Goal: Task Accomplishment & Management: Manage account settings

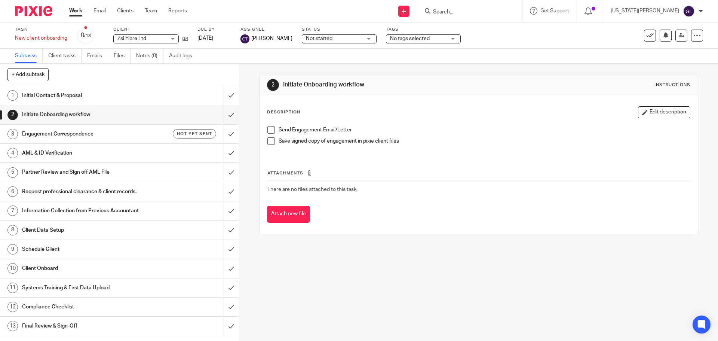
click at [96, 97] on h1 "Initial Contact & Proposal" at bounding box center [86, 95] width 129 height 11
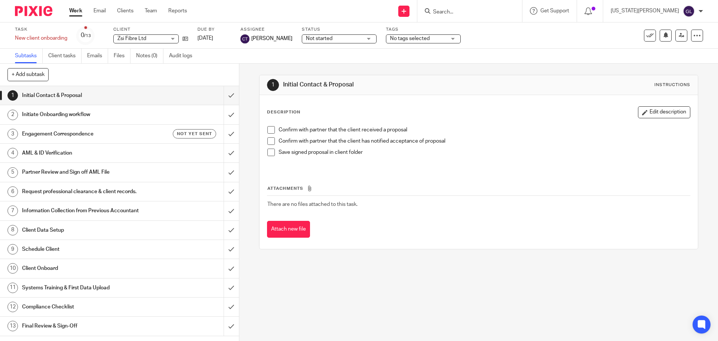
click at [94, 232] on h1 "Client Data Setup" at bounding box center [86, 230] width 129 height 11
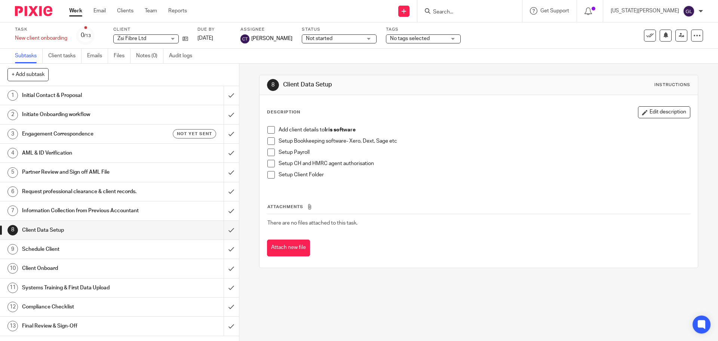
click at [268, 142] on span at bounding box center [271, 140] width 7 height 7
click at [269, 129] on span at bounding box center [271, 129] width 7 height 7
click at [270, 175] on span at bounding box center [271, 174] width 7 height 7
click at [354, 36] on span "Not started" at bounding box center [334, 39] width 56 height 8
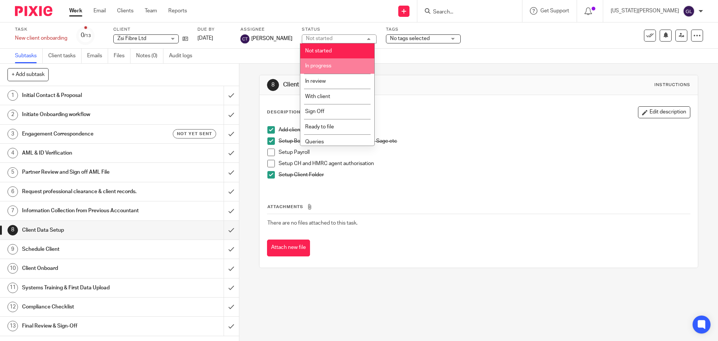
click at [326, 63] on li "In progress" at bounding box center [337, 65] width 74 height 15
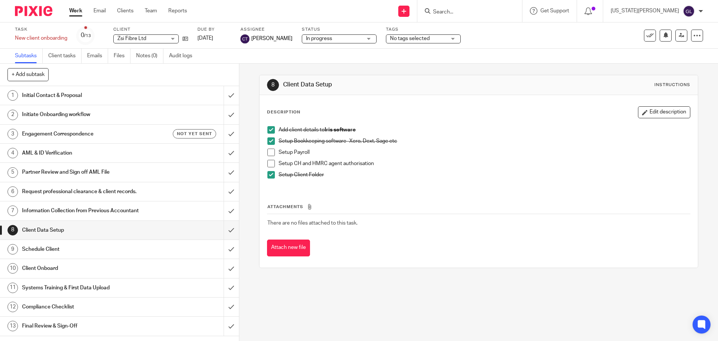
click at [399, 42] on span "No tags selected" at bounding box center [418, 39] width 56 height 8
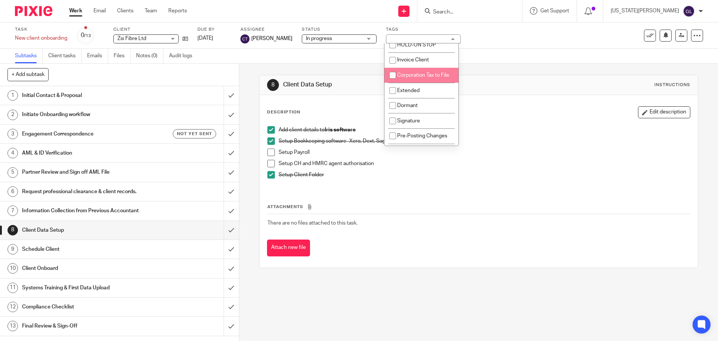
scroll to position [187, 0]
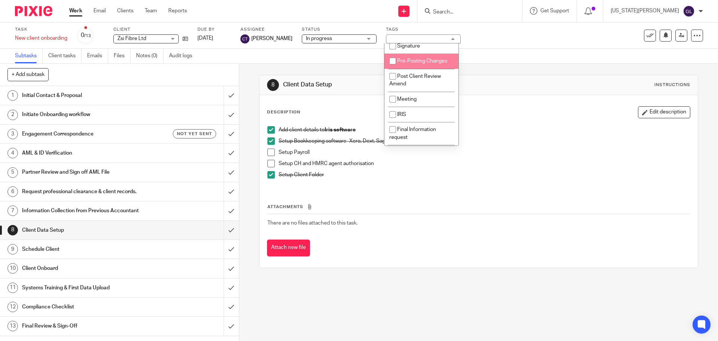
click at [541, 62] on div "Subtasks Client tasks Emails Files Notes (0) Audit logs" at bounding box center [359, 56] width 718 height 15
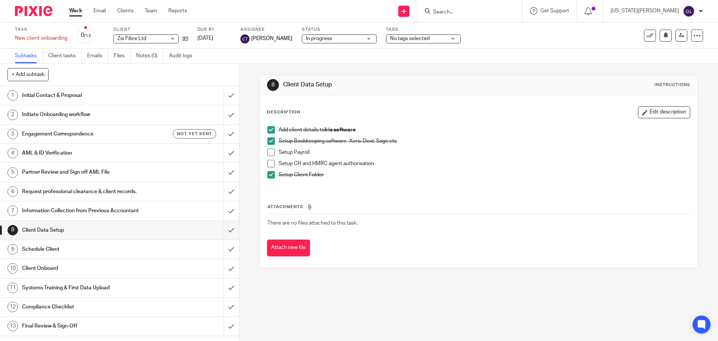
click at [74, 286] on h1 "Systems Training & First Data Upload" at bounding box center [86, 287] width 129 height 11
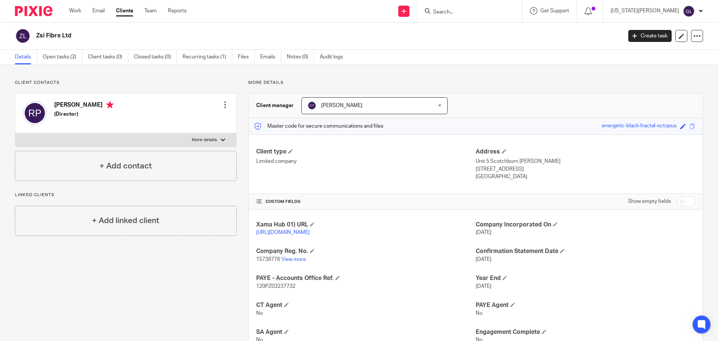
click at [310, 231] on link "https://platform.xamatech.com/portal/crm/clients/df8293c0-a81d-11f0-8c3c-f3aec9…" at bounding box center [283, 232] width 54 height 5
click at [59, 59] on link "Open tasks (2)" at bounding box center [63, 57] width 40 height 15
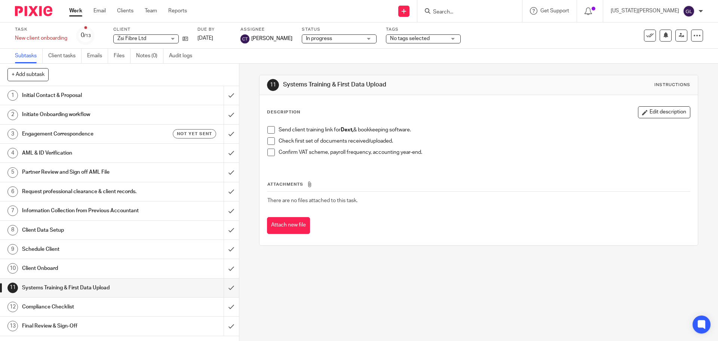
click at [270, 132] on span at bounding box center [271, 129] width 7 height 7
click at [271, 151] on span at bounding box center [271, 152] width 7 height 7
click at [51, 305] on h1 "Compliance Checklist" at bounding box center [86, 306] width 129 height 11
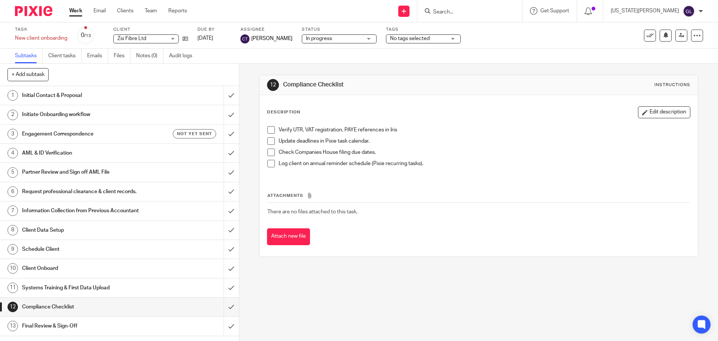
click at [268, 164] on span at bounding box center [271, 163] width 7 height 7
click at [270, 153] on span at bounding box center [271, 152] width 7 height 7
click at [491, 11] on input "Search" at bounding box center [466, 12] width 67 height 7
type input "mft"
click at [509, 33] on link at bounding box center [490, 32] width 119 height 17
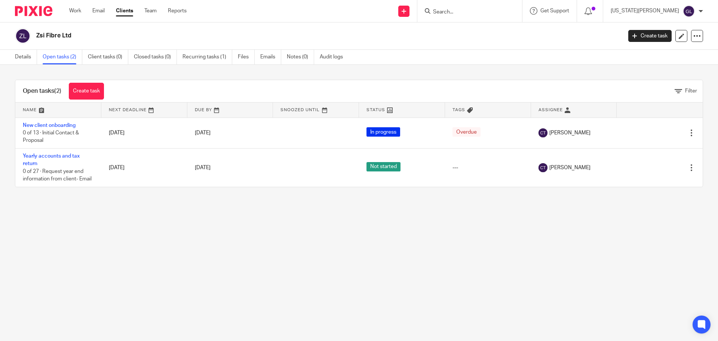
click at [202, 59] on link "Recurring tasks (1)" at bounding box center [208, 57] width 50 height 15
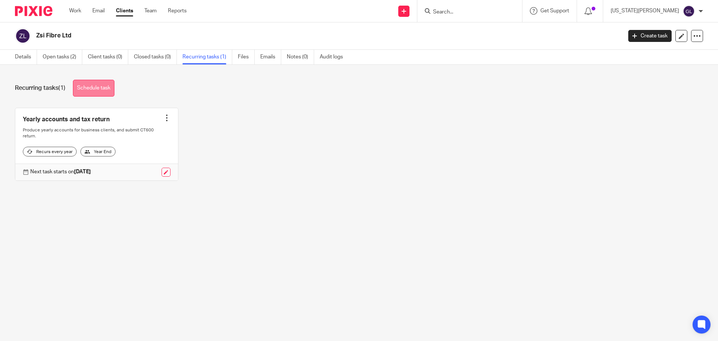
click at [104, 88] on link "Schedule task" at bounding box center [94, 88] width 42 height 17
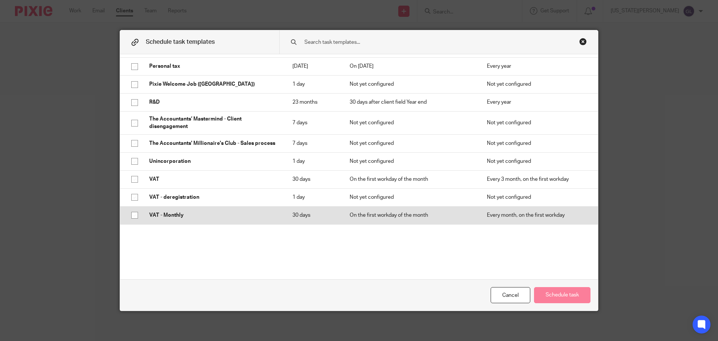
scroll to position [260, 0]
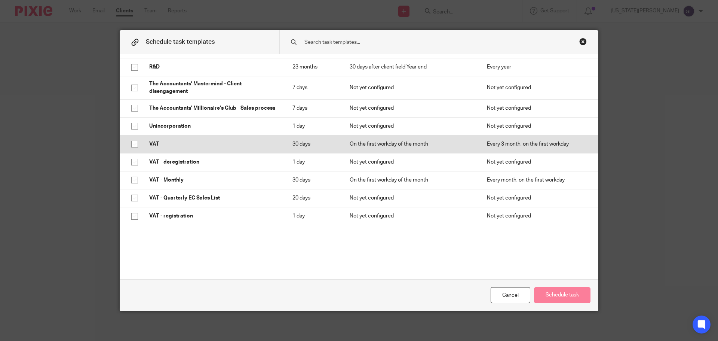
click at [134, 146] on input "checkbox" at bounding box center [135, 144] width 14 height 14
checkbox input "true"
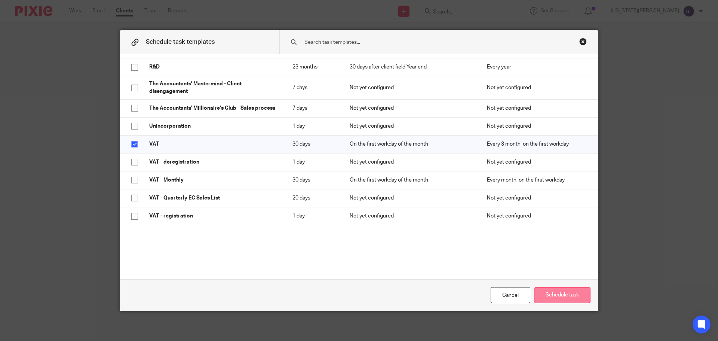
click at [573, 294] on button "Schedule task" at bounding box center [562, 295] width 57 height 16
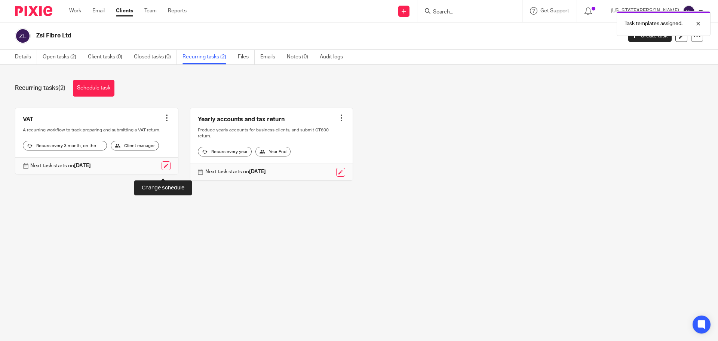
click at [162, 170] on link at bounding box center [166, 165] width 9 height 9
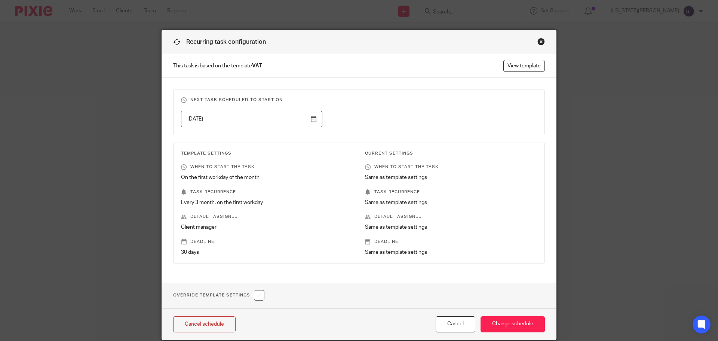
click at [312, 122] on input "2026-01-02" at bounding box center [251, 119] width 141 height 17
click at [309, 122] on input "2025-09-01" at bounding box center [251, 119] width 141 height 17
click at [307, 204] on p "Every 3 month, on the first workday" at bounding box center [267, 202] width 172 height 7
click at [530, 71] on link "View template" at bounding box center [525, 66] width 42 height 12
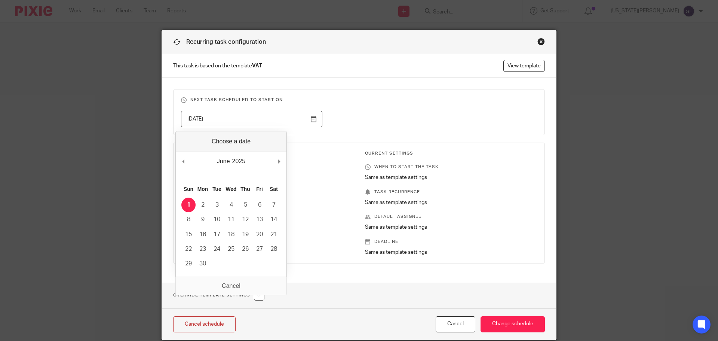
click at [312, 119] on input "2025-06-01" at bounding box center [251, 119] width 141 height 17
type input "2025-08-01"
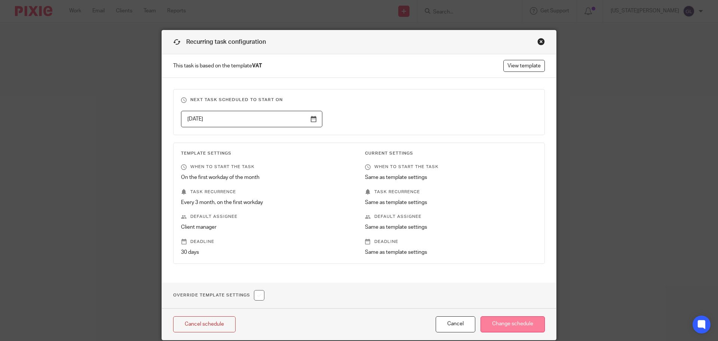
click at [509, 327] on input "Change schedule" at bounding box center [513, 324] width 64 height 16
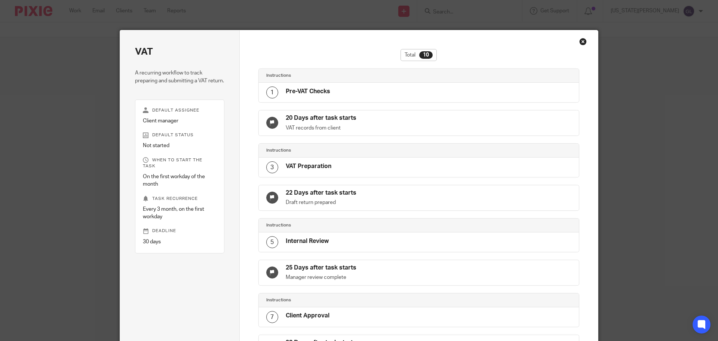
click at [583, 42] on div "Close this dialog window" at bounding box center [583, 41] width 7 height 7
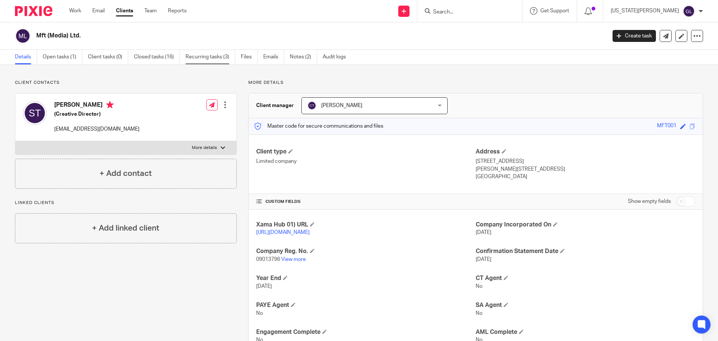
click at [197, 55] on link "Recurring tasks (3)" at bounding box center [211, 57] width 50 height 15
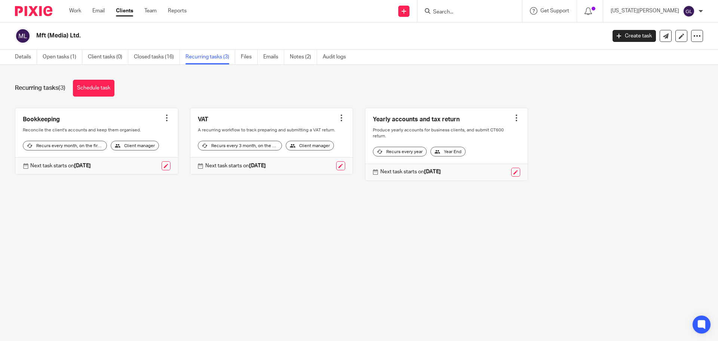
click at [199, 117] on link at bounding box center [271, 141] width 163 height 66
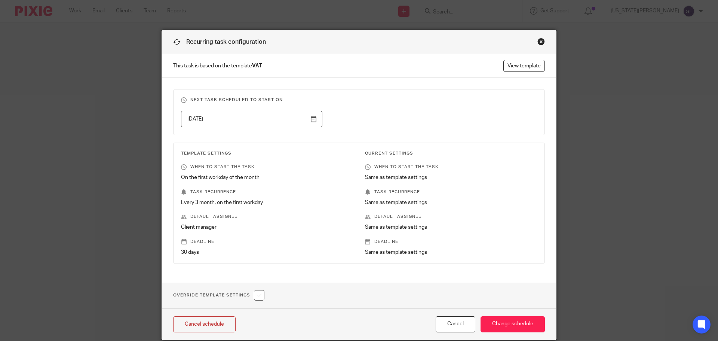
click at [538, 42] on div "Close this dialog window" at bounding box center [541, 41] width 7 height 7
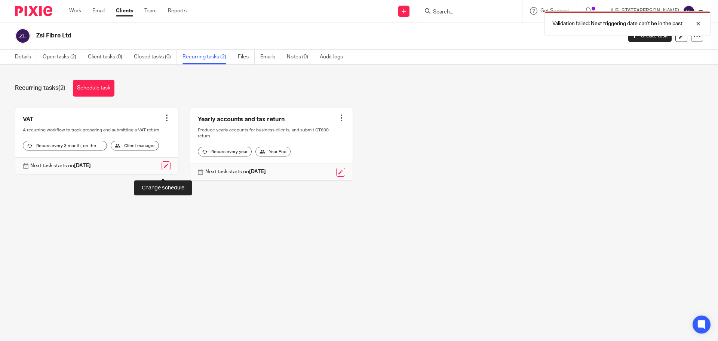
click at [164, 170] on link at bounding box center [166, 165] width 9 height 9
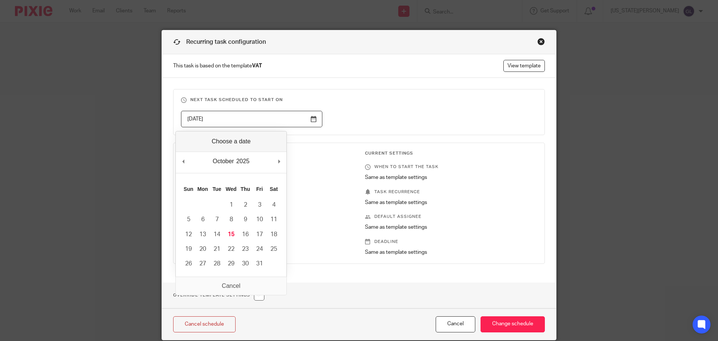
click at [232, 118] on input "2026-01-02" at bounding box center [251, 119] width 141 height 17
type input "2025-11-01"
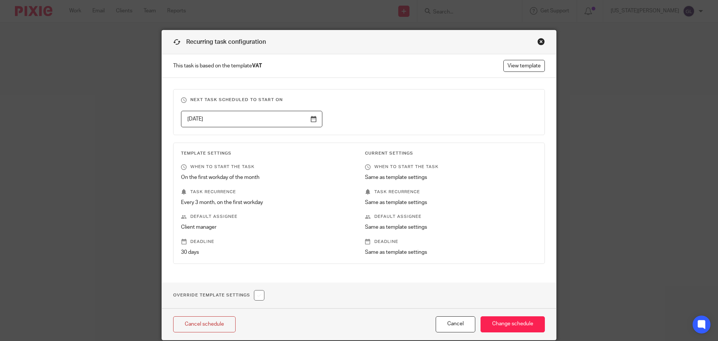
click at [415, 277] on div "Next task scheduled to start on 2025-11-01 Template Settings When to start the …" at bounding box center [359, 180] width 394 height 205
click at [510, 318] on input "Change schedule" at bounding box center [513, 324] width 64 height 16
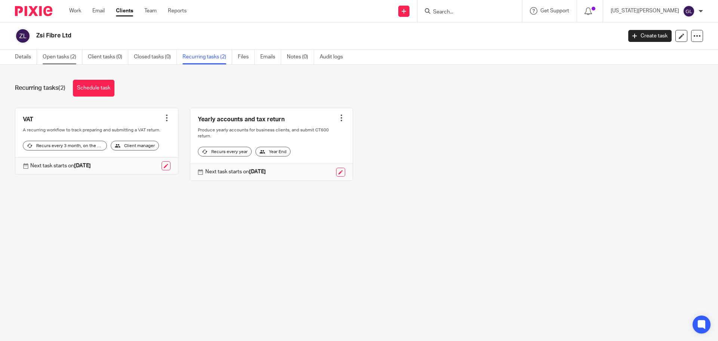
click at [65, 56] on link "Open tasks (2)" at bounding box center [63, 57] width 40 height 15
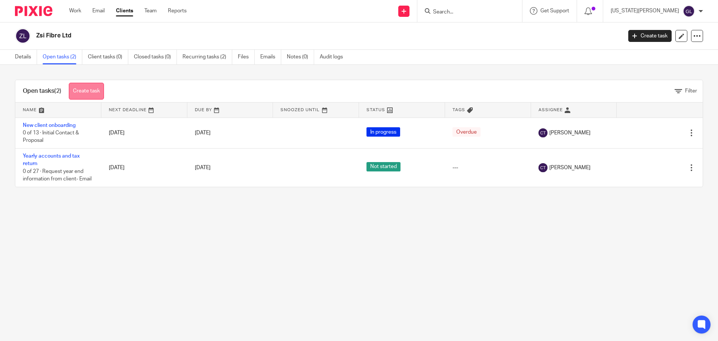
click at [91, 91] on link "Create task" at bounding box center [86, 91] width 35 height 17
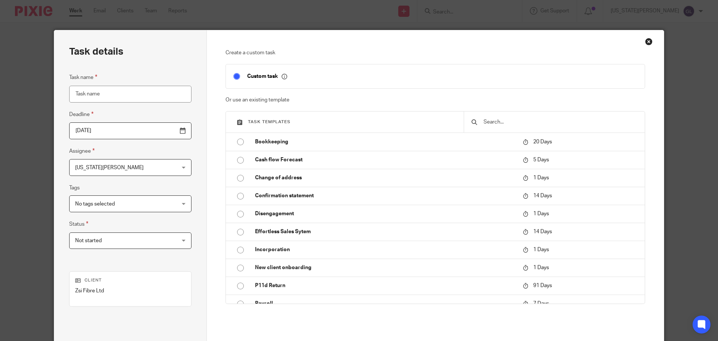
scroll to position [225, 0]
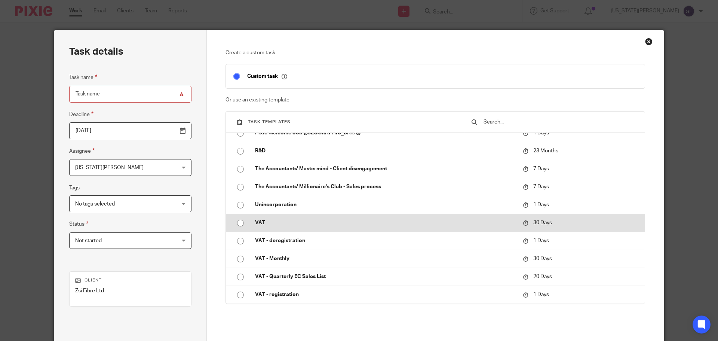
click at [237, 223] on input "radio" at bounding box center [241, 223] width 14 height 14
type input "2025-11-14"
type input "VAT"
checkbox input "false"
radio input "false"
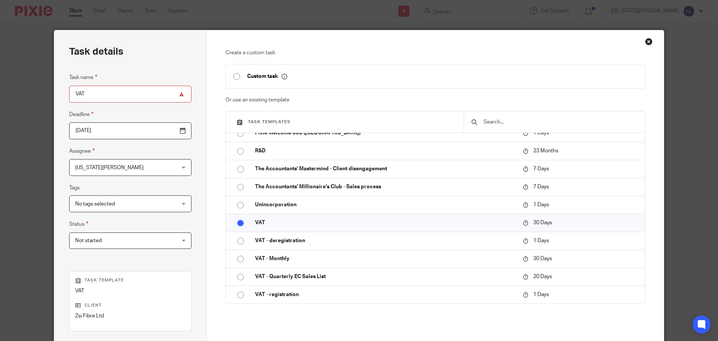
click at [166, 137] on input "2025-11-14" at bounding box center [130, 130] width 122 height 17
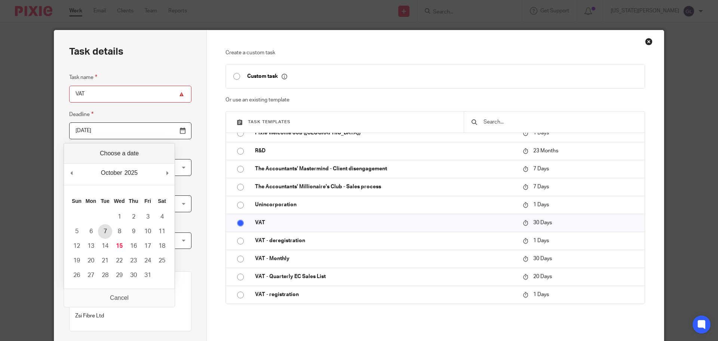
type input "2025-10-07"
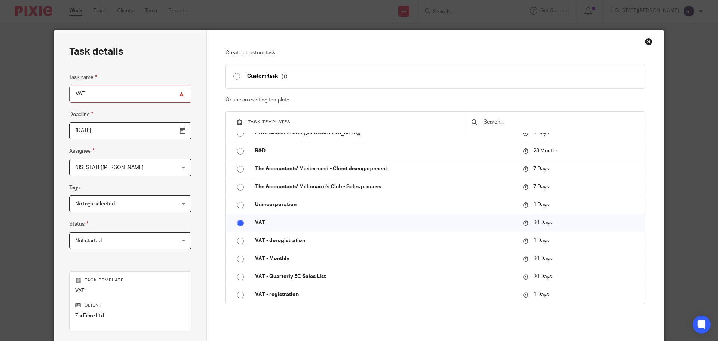
click at [136, 99] on input "VAT" at bounding box center [130, 94] width 122 height 17
type input "VAT QE 31 Aug 2025"
click at [141, 133] on input "2025-10-07" at bounding box center [130, 130] width 122 height 17
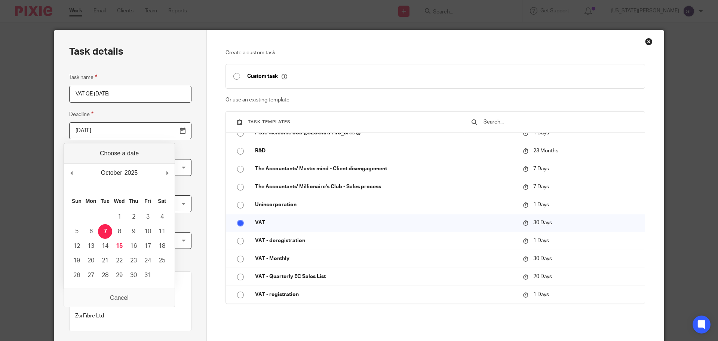
click at [141, 133] on input "2025-10-07" at bounding box center [130, 130] width 122 height 17
click at [155, 118] on fieldset "Deadline 2025-10-07" at bounding box center [130, 124] width 122 height 29
click at [162, 133] on input "2025-10-07" at bounding box center [130, 130] width 122 height 17
click at [165, 134] on input "2025-09-07" at bounding box center [130, 130] width 122 height 17
type input "2025-10-07"
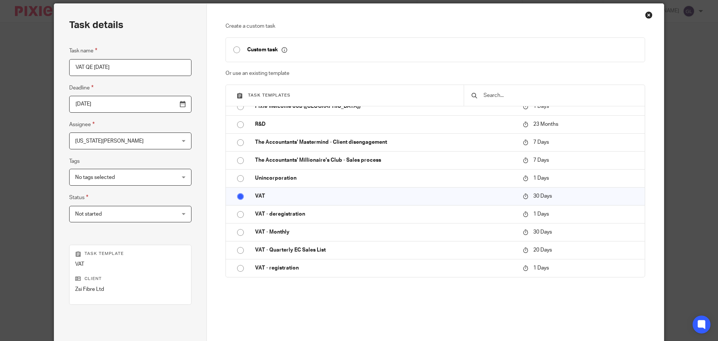
scroll to position [101, 0]
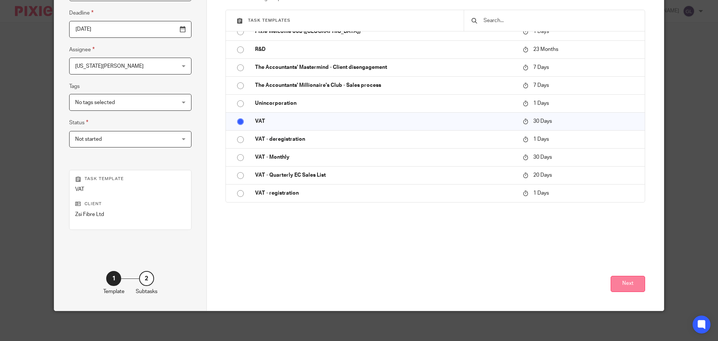
click at [628, 286] on button "Next" at bounding box center [628, 284] width 34 height 16
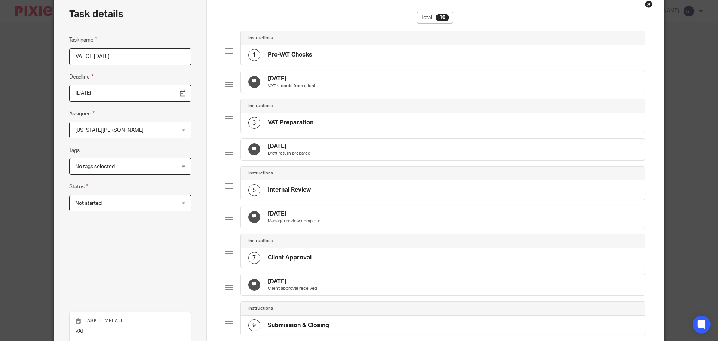
scroll to position [0, 0]
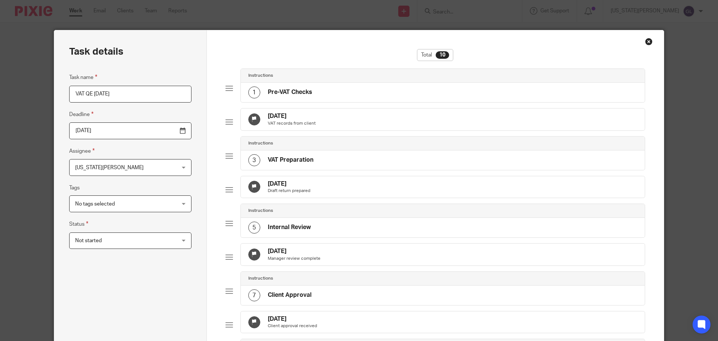
click at [307, 126] on p "VAT records from client" at bounding box center [292, 123] width 48 height 6
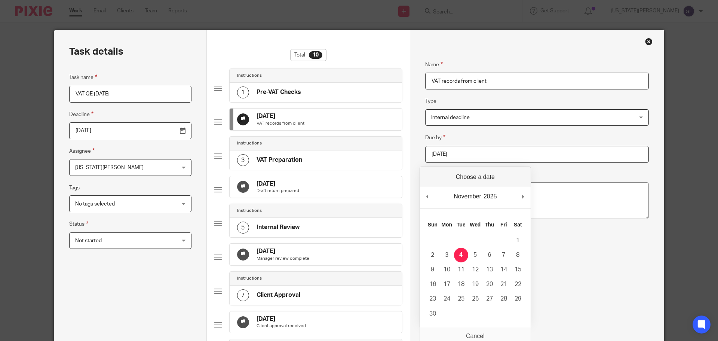
click at [476, 156] on input "2025-11-04" at bounding box center [537, 154] width 224 height 17
type input "2025-09-04"
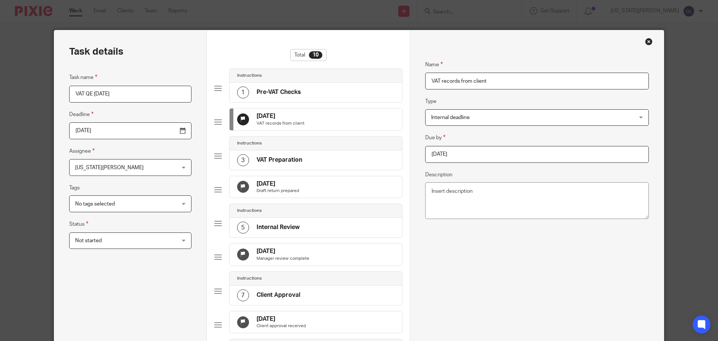
click at [316, 195] on div "6 Nov 2025 Draft return prepared" at bounding box center [316, 187] width 173 height 22
click at [483, 158] on input "2025-11-06" at bounding box center [533, 154] width 222 height 17
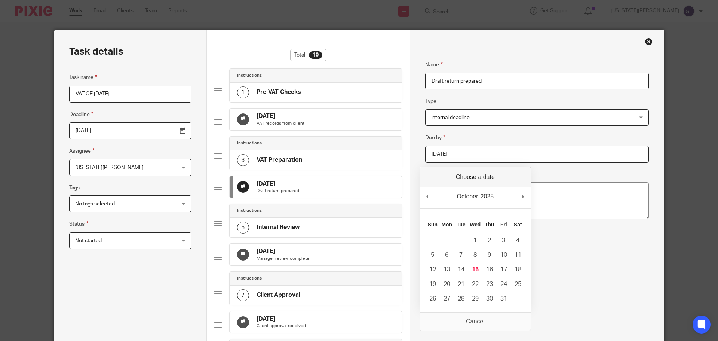
click at [431, 195] on div "October January February March April May June July August September October Nov…" at bounding box center [475, 197] width 111 height 21
type input "2025-09-06"
click at [526, 230] on div "Name Draft return prepared Type Internal deadline Internal deadline Instruction…" at bounding box center [537, 199] width 224 height 300
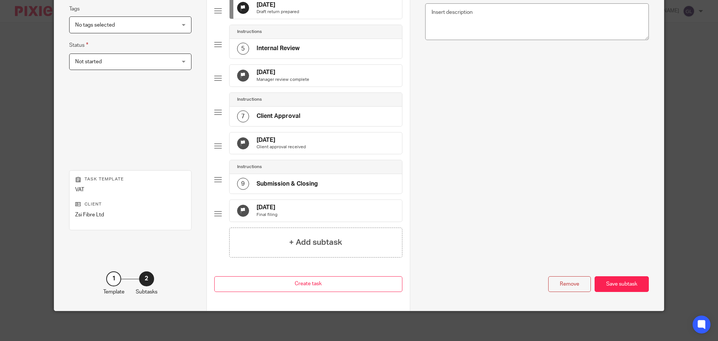
click at [312, 86] on div "9 Nov 2025 Manager review complete" at bounding box center [316, 76] width 173 height 22
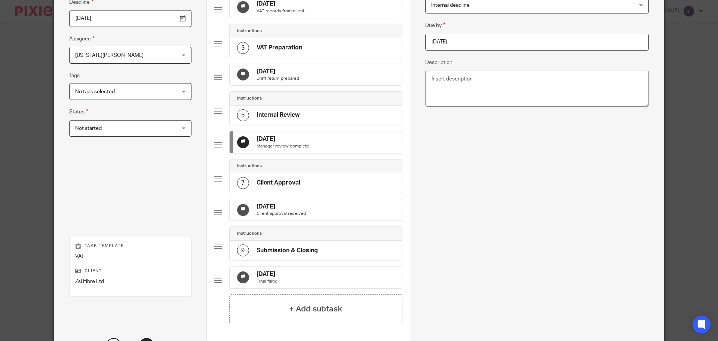
click at [469, 41] on input "2025-11-09" at bounding box center [537, 42] width 224 height 17
type input "2025-09-09"
click at [322, 221] on div "12 Nov 2025 Client approval received" at bounding box center [316, 210] width 173 height 22
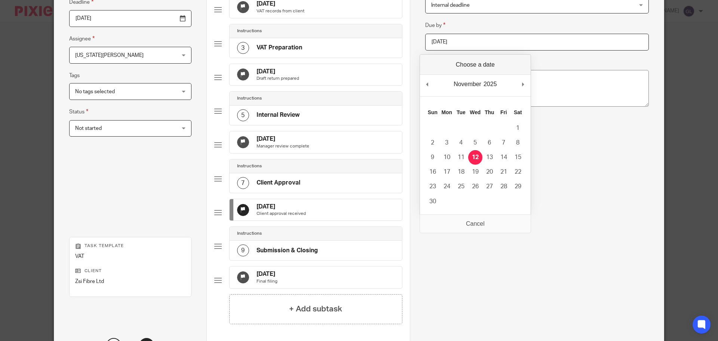
click at [440, 43] on input "2025-11-12" at bounding box center [537, 42] width 224 height 17
type input "2025-09-12"
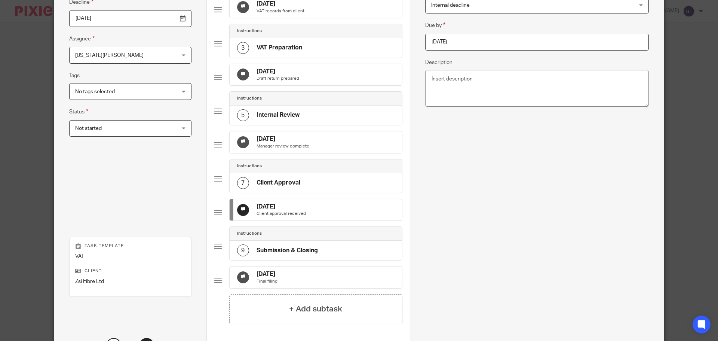
click at [350, 288] on div "12 Nov 2025 Final filing" at bounding box center [316, 277] width 173 height 22
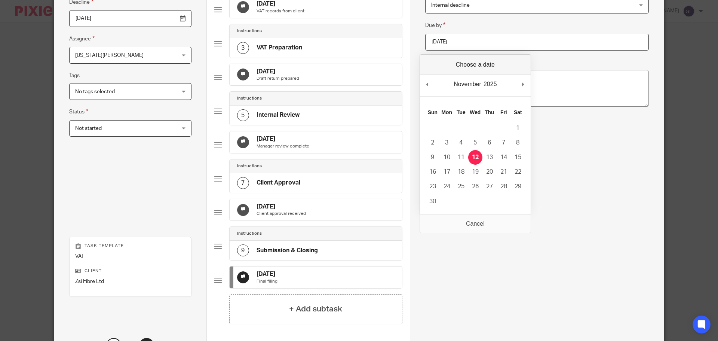
click at [451, 46] on input "2025-11-12" at bounding box center [537, 42] width 224 height 17
type input "2025-09-12"
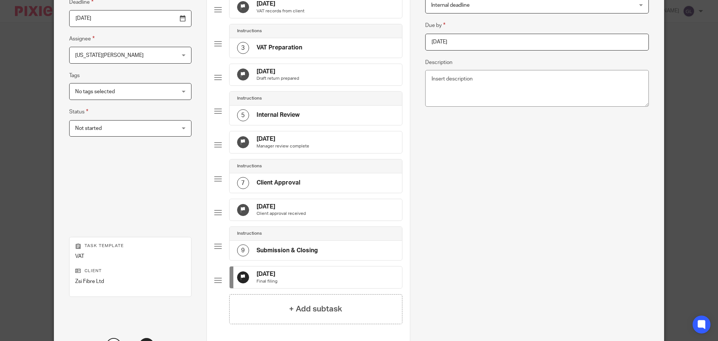
click at [539, 251] on div "Remove Save subtask" at bounding box center [537, 298] width 224 height 122
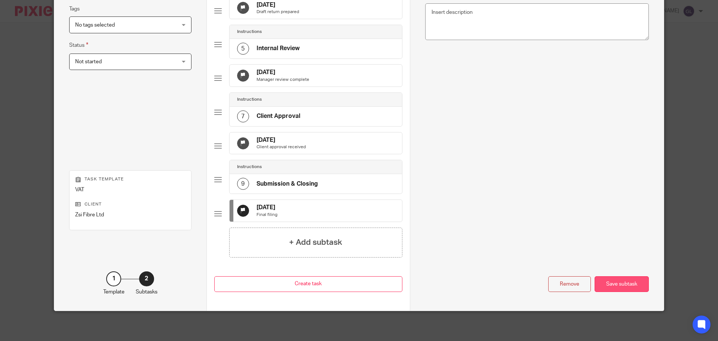
click at [606, 278] on div "Save subtask" at bounding box center [622, 284] width 54 height 16
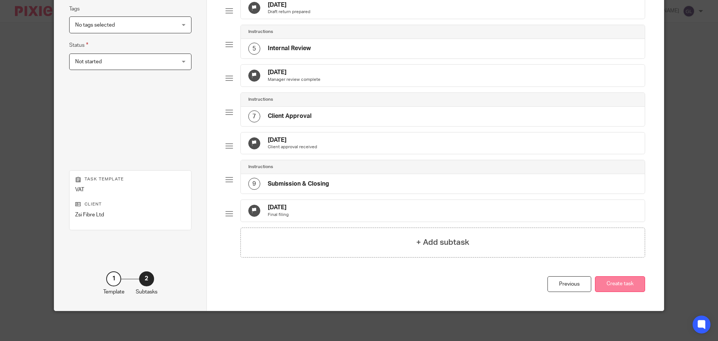
click at [616, 283] on button "Create task" at bounding box center [620, 284] width 50 height 16
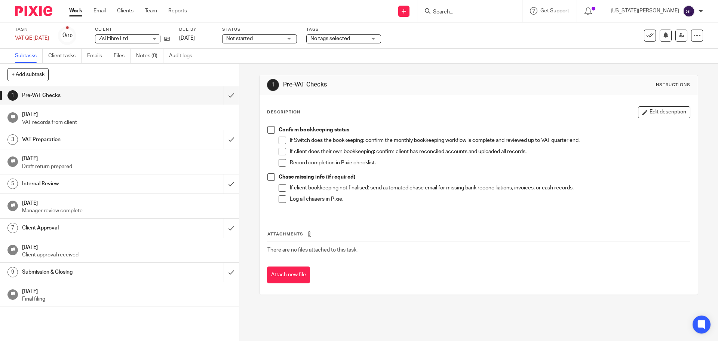
click at [79, 12] on link "Work" at bounding box center [75, 10] width 13 height 7
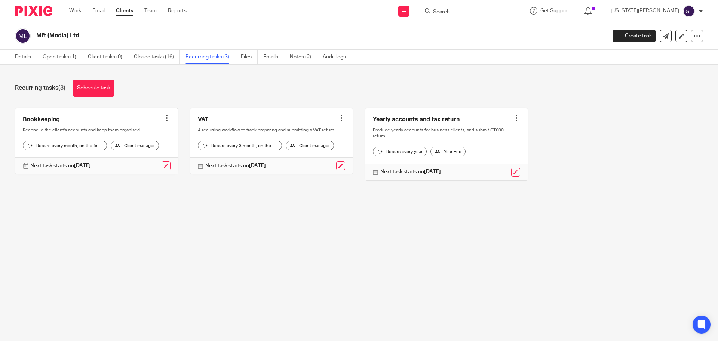
click at [485, 14] on input "Search" at bounding box center [466, 12] width 67 height 7
type input "zs"
click at [510, 28] on link at bounding box center [477, 29] width 93 height 11
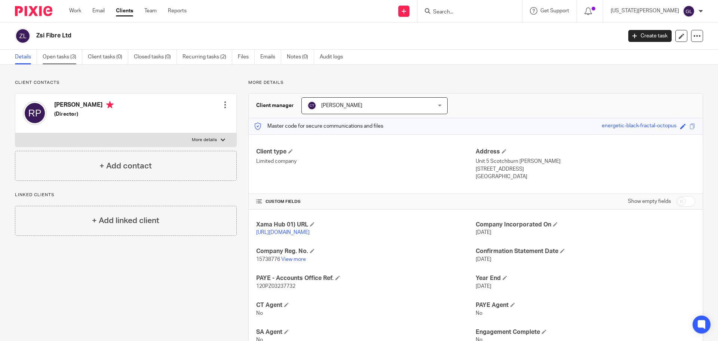
click at [56, 55] on link "Open tasks (3)" at bounding box center [63, 57] width 40 height 15
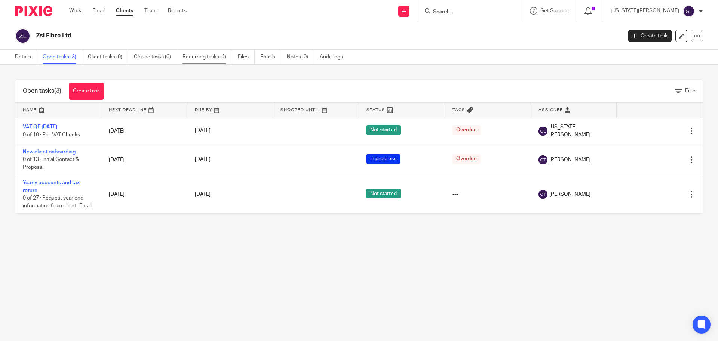
click at [206, 59] on link "Recurring tasks (2)" at bounding box center [208, 57] width 50 height 15
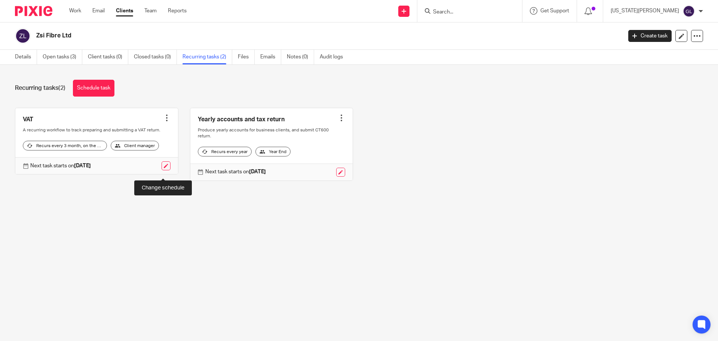
click at [165, 170] on link at bounding box center [166, 165] width 9 height 9
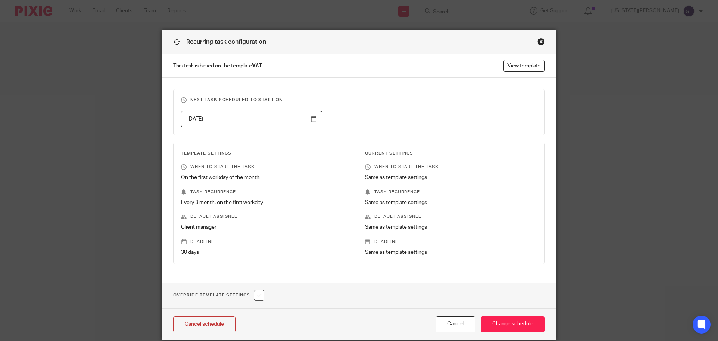
click at [312, 121] on input "2025-11-01" at bounding box center [251, 119] width 141 height 17
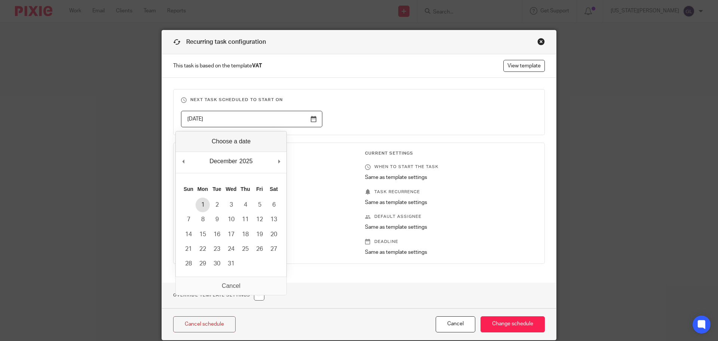
type input "2025-12-01"
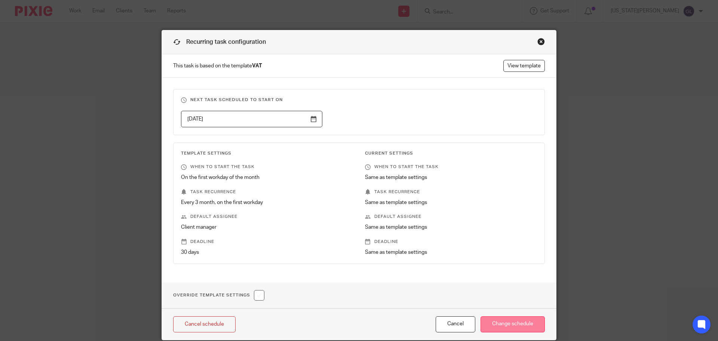
click at [505, 324] on input "Change schedule" at bounding box center [513, 324] width 64 height 16
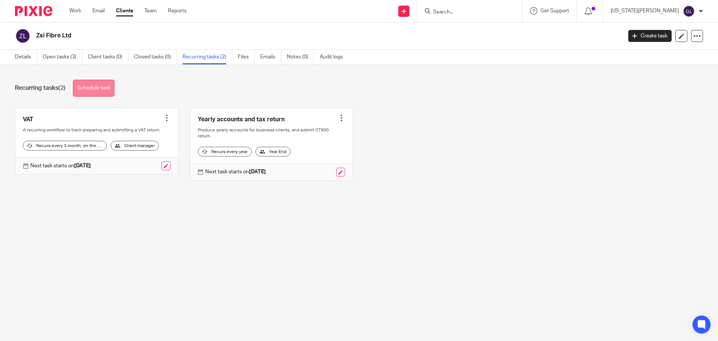
click at [93, 87] on link "Schedule task" at bounding box center [94, 88] width 42 height 17
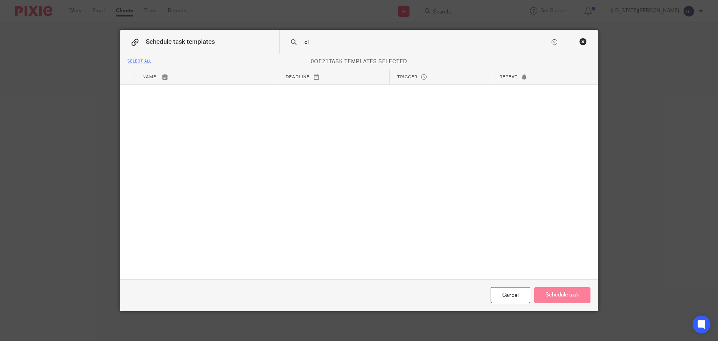
type input "c"
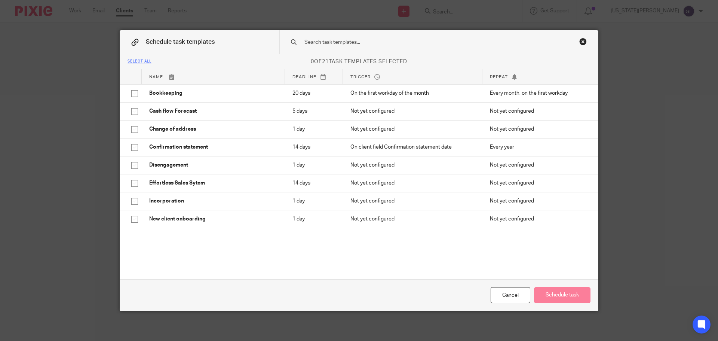
click at [583, 39] on div "Close this dialog window" at bounding box center [583, 41] width 7 height 7
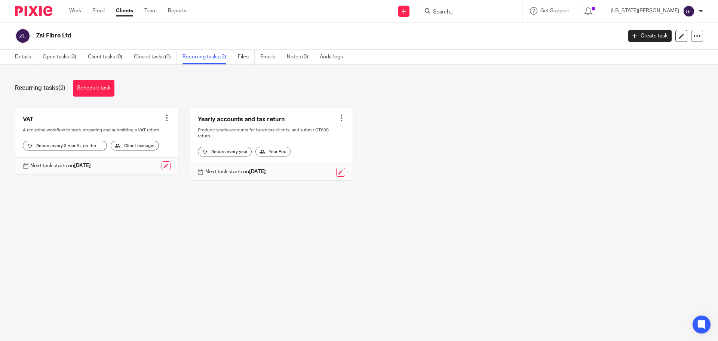
click at [604, 17] on div at bounding box center [590, 11] width 26 height 22
click at [592, 14] on icon at bounding box center [588, 10] width 7 height 7
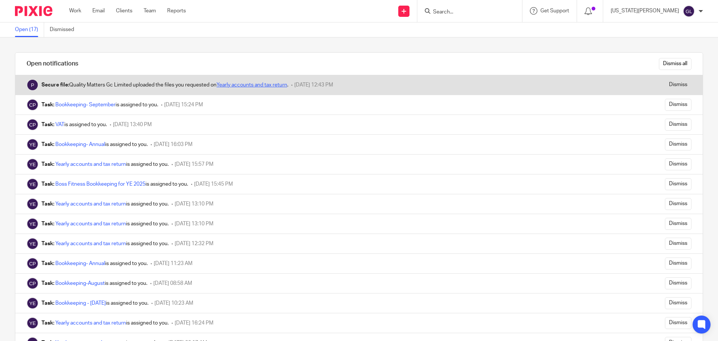
click at [235, 86] on link "Yearly accounts and tax return" at bounding box center [252, 84] width 71 height 5
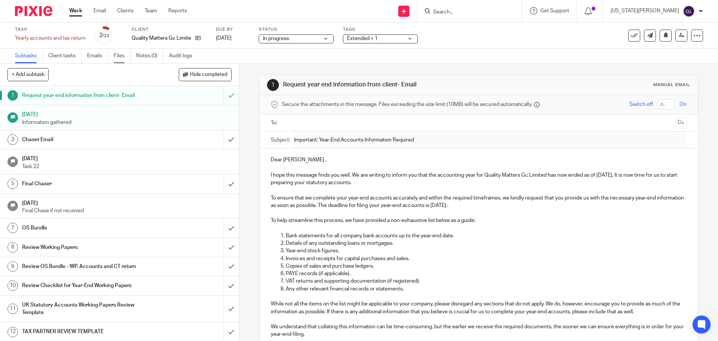
click at [118, 58] on link "Files" at bounding box center [122, 56] width 17 height 15
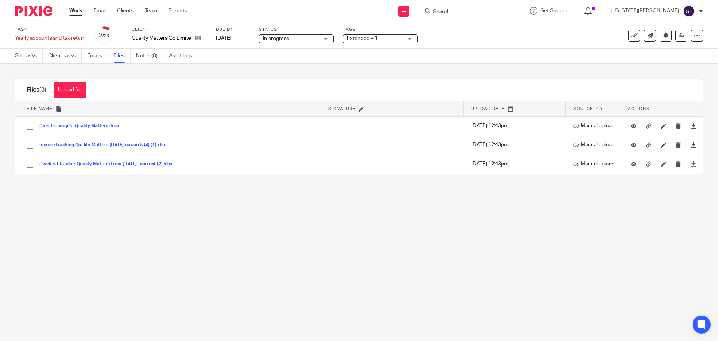
click at [484, 7] on form at bounding box center [473, 10] width 80 height 9
click at [480, 12] on input "Search" at bounding box center [466, 12] width 67 height 7
type input "x"
type input "zs"
click at [494, 31] on link at bounding box center [477, 29] width 93 height 11
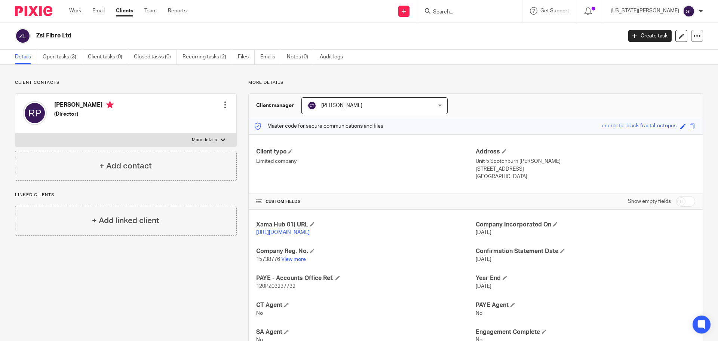
click at [226, 106] on div at bounding box center [225, 104] width 7 height 7
click at [184, 122] on link "Edit contact" at bounding box center [189, 121] width 71 height 11
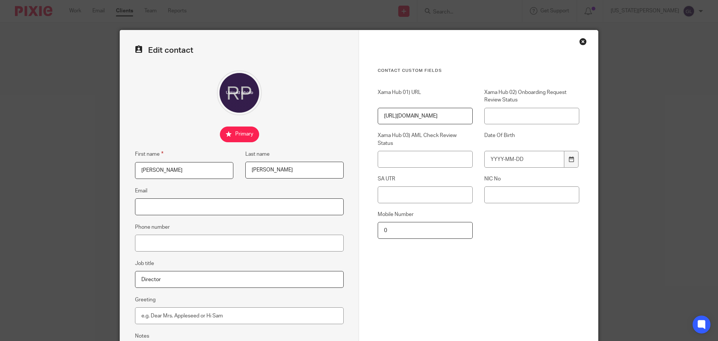
click at [153, 200] on input "Email" at bounding box center [239, 206] width 209 height 17
type input "[PERSON_NAME][EMAIL_ADDRESS][DOMAIN_NAME]"
click at [199, 238] on input "Phone number" at bounding box center [239, 243] width 209 height 17
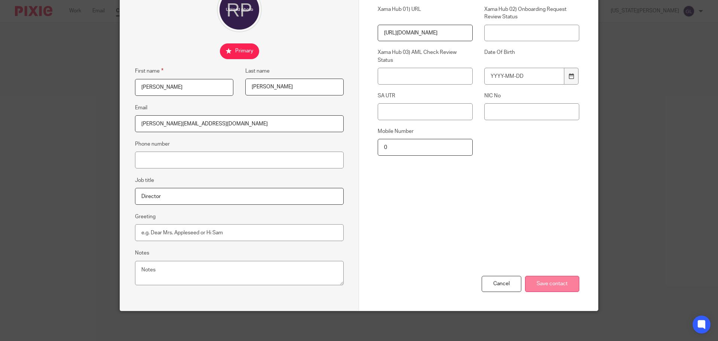
click at [555, 285] on input "Save contact" at bounding box center [552, 284] width 54 height 16
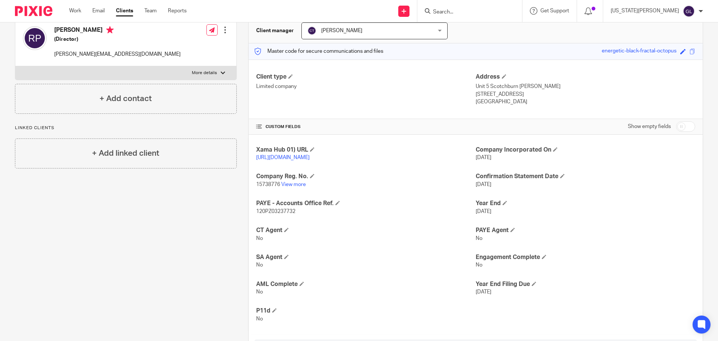
scroll to position [119, 0]
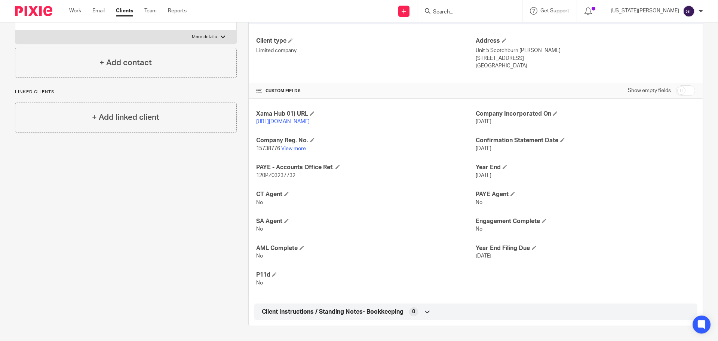
click at [677, 85] on input "checkbox" at bounding box center [686, 90] width 19 height 10
checkbox input "true"
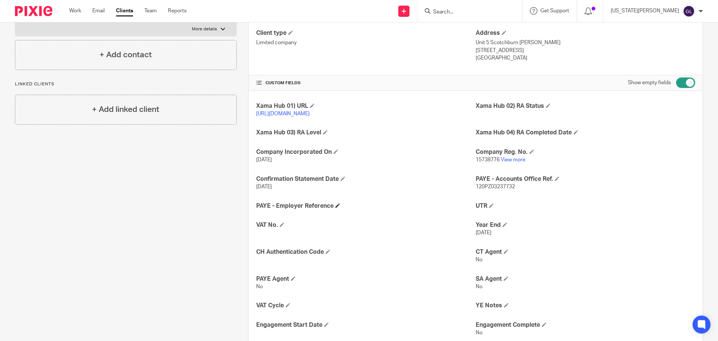
click at [335, 210] on h4 "PAYE - Employer Reference" at bounding box center [366, 206] width 220 height 8
click at [336, 208] on span at bounding box center [338, 205] width 4 height 4
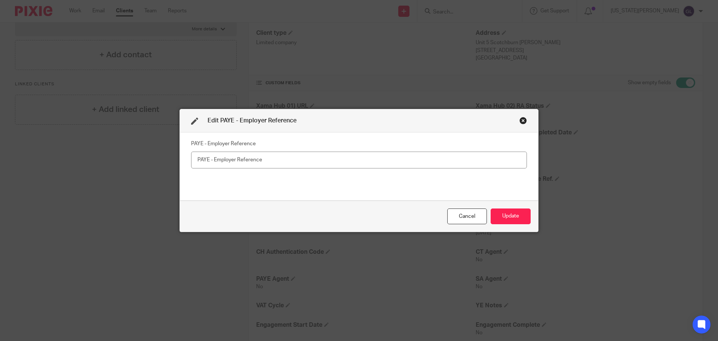
click at [271, 160] on input "text" at bounding box center [359, 160] width 336 height 17
drag, startPoint x: 468, startPoint y: 217, endPoint x: 463, endPoint y: 217, distance: 4.9
click at [468, 217] on div "Cancel" at bounding box center [468, 216] width 40 height 16
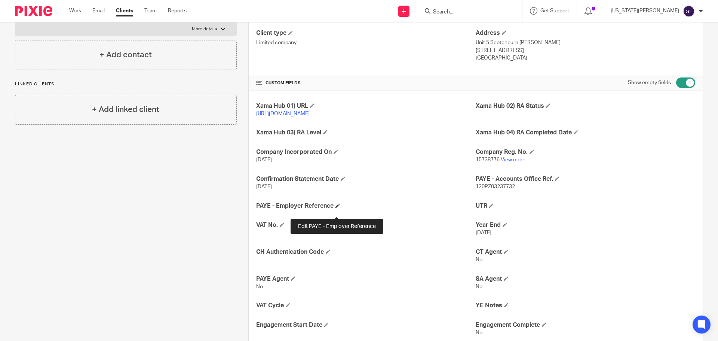
click at [336, 208] on span at bounding box center [338, 205] width 4 height 4
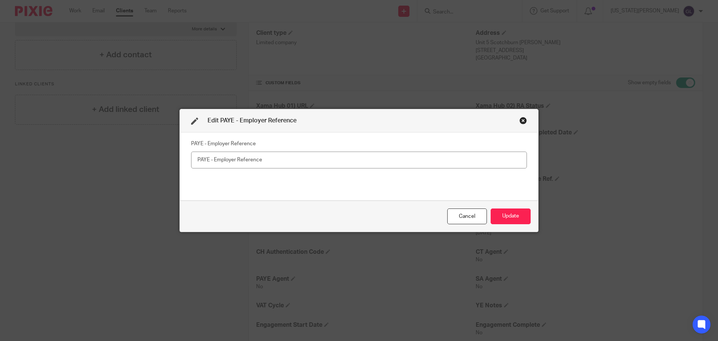
click at [199, 158] on input "text" at bounding box center [359, 160] width 336 height 17
type input "120/RE81676"
click at [516, 219] on button "Update" at bounding box center [511, 216] width 40 height 16
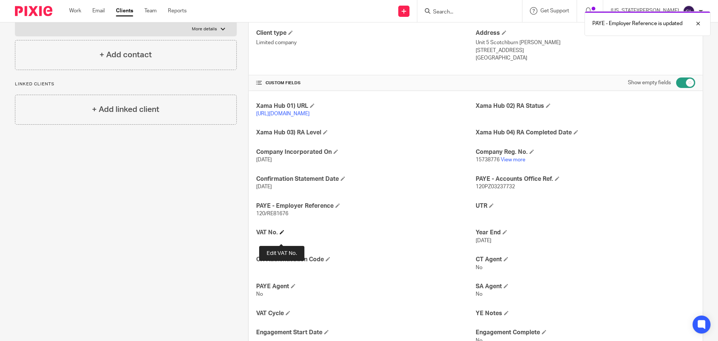
click at [283, 234] on span at bounding box center [282, 232] width 4 height 4
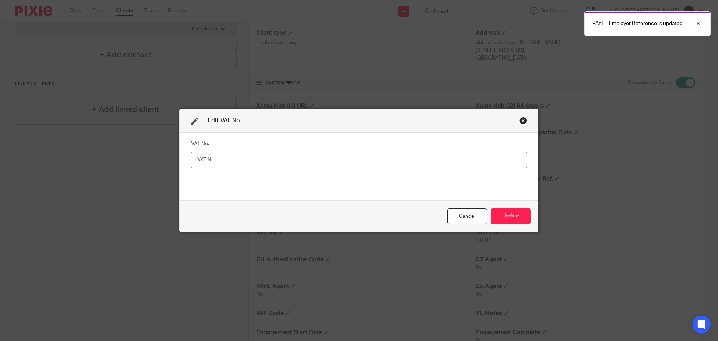
click at [216, 156] on input "text" at bounding box center [359, 160] width 336 height 17
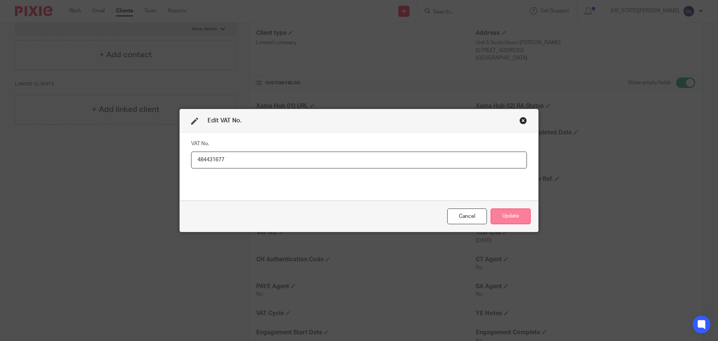
type input "484431677"
click at [502, 215] on button "Update" at bounding box center [511, 216] width 40 height 16
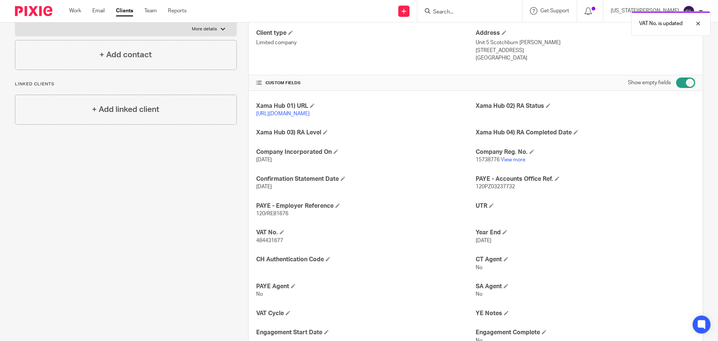
scroll to position [156, 0]
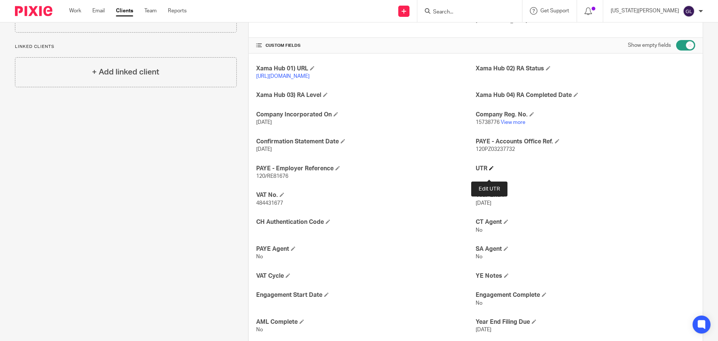
click at [490, 170] on span at bounding box center [491, 168] width 4 height 4
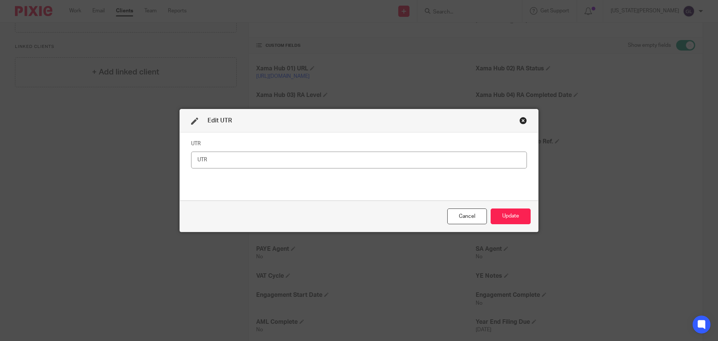
click at [340, 164] on input "text" at bounding box center [359, 160] width 336 height 17
click at [324, 160] on input "text" at bounding box center [359, 160] width 336 height 17
click at [212, 162] on input "text" at bounding box center [359, 160] width 336 height 17
type input "2085428517"
click at [501, 221] on button "Update" at bounding box center [511, 216] width 40 height 16
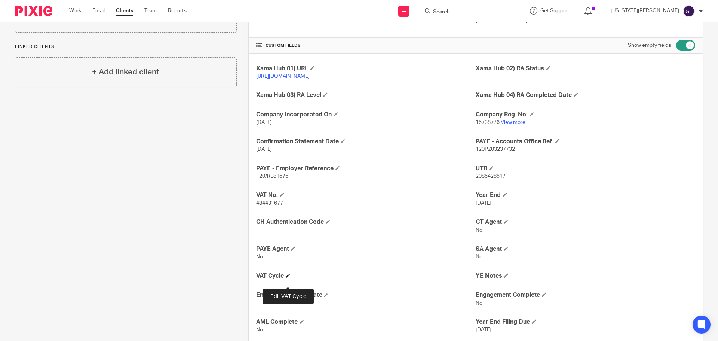
click at [290, 278] on span at bounding box center [288, 275] width 4 height 4
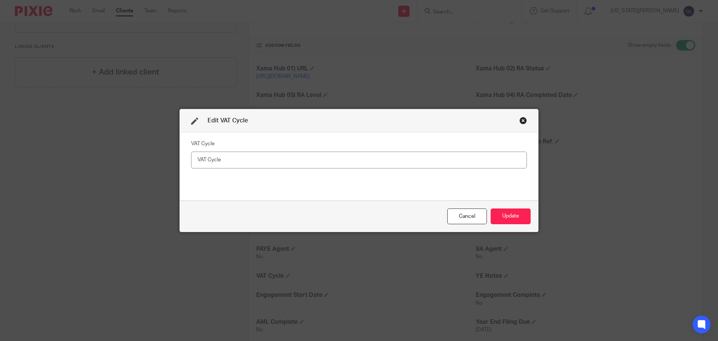
click at [228, 158] on input "text" at bounding box center [359, 160] width 336 height 17
type input "q"
type input "Quarterly"
click at [508, 219] on button "Update" at bounding box center [511, 216] width 40 height 16
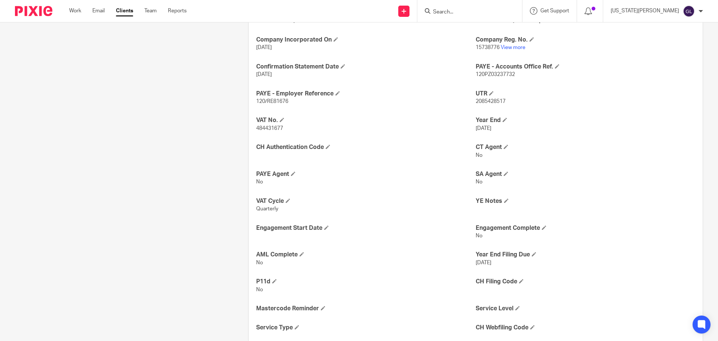
scroll to position [268, 0]
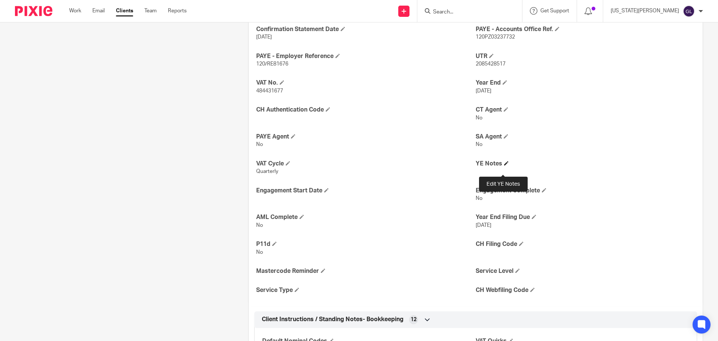
click at [504, 165] on span at bounding box center [506, 163] width 4 height 4
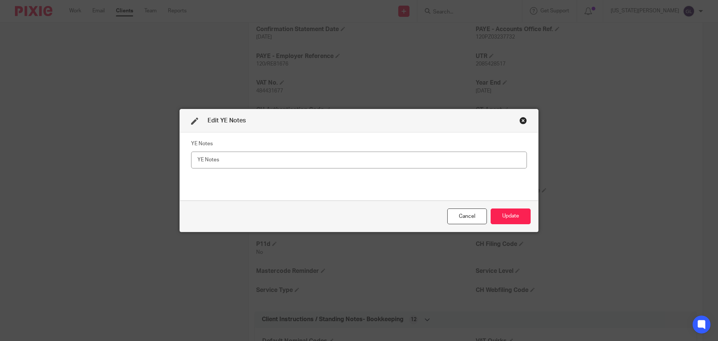
click at [265, 159] on input "text" at bounding box center [359, 160] width 336 height 17
type input "W"
click at [470, 213] on div "Cancel" at bounding box center [468, 216] width 40 height 16
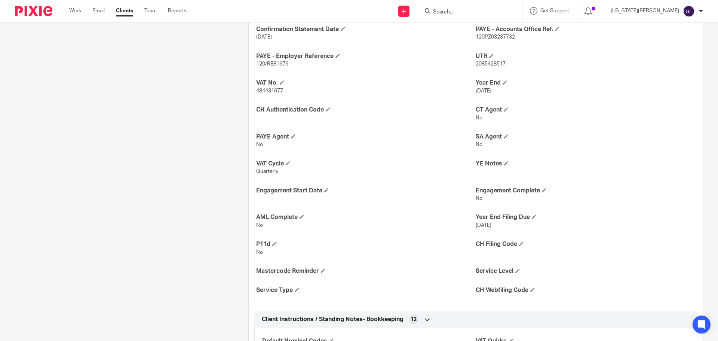
click at [643, 148] on p "No" at bounding box center [586, 144] width 220 height 7
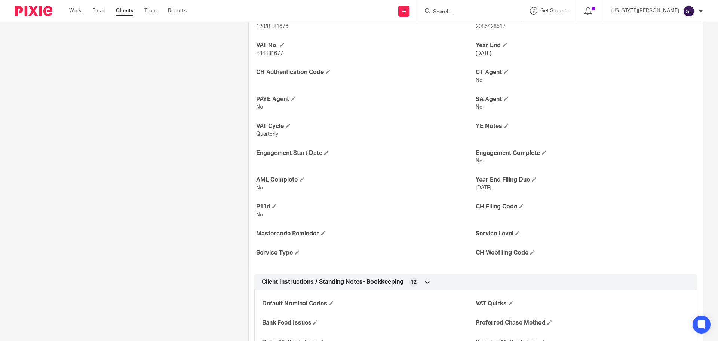
scroll to position [455, 0]
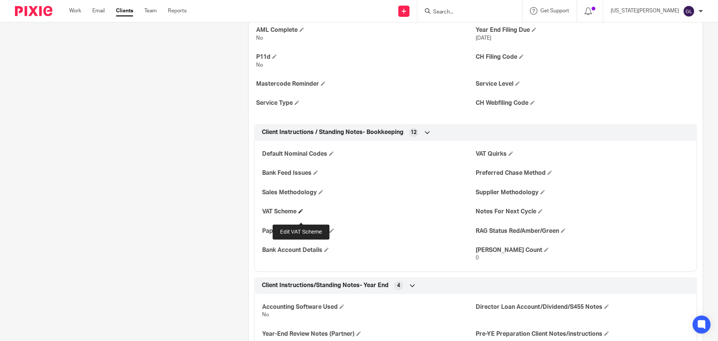
click at [300, 213] on span at bounding box center [301, 211] width 4 height 4
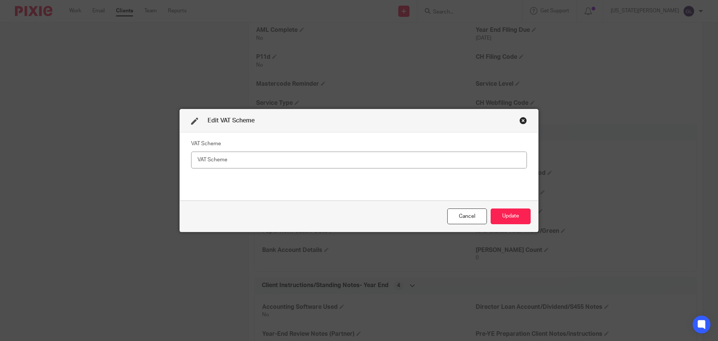
click at [213, 158] on input "text" at bounding box center [359, 160] width 336 height 17
type input "Quarterly"
drag, startPoint x: 356, startPoint y: 171, endPoint x: 168, endPoint y: 173, distance: 187.5
click at [168, 173] on div "Edit VAT Scheme VAT Scheme Quarterly Cancel Update" at bounding box center [359, 170] width 718 height 341
click at [476, 220] on div "Cancel" at bounding box center [468, 216] width 40 height 16
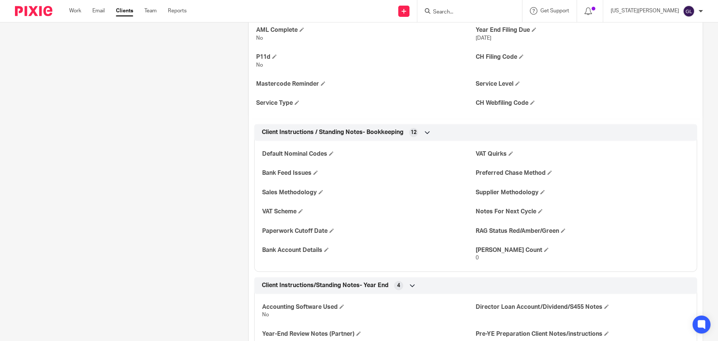
scroll to position [491, 0]
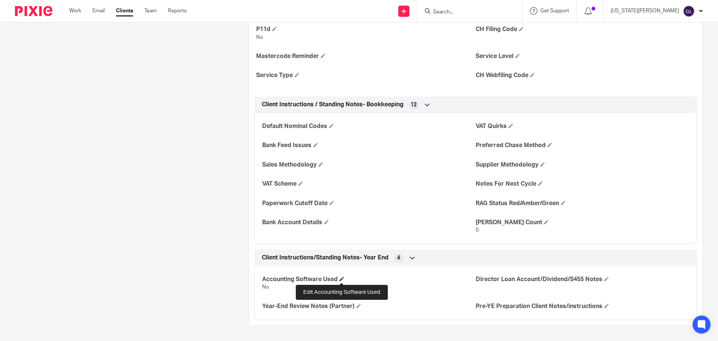
click at [340, 278] on span at bounding box center [342, 279] width 4 height 4
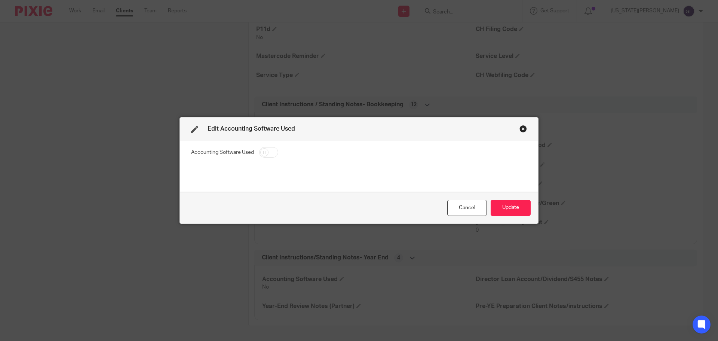
click at [265, 153] on input "checkbox" at bounding box center [268, 152] width 19 height 10
checkbox input "true"
click at [506, 208] on button "Update" at bounding box center [511, 208] width 40 height 16
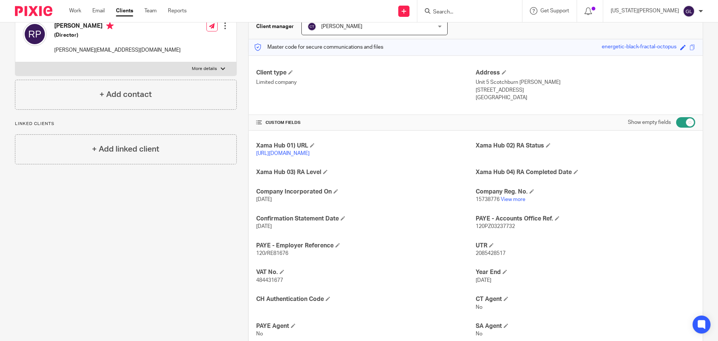
scroll to position [0, 0]
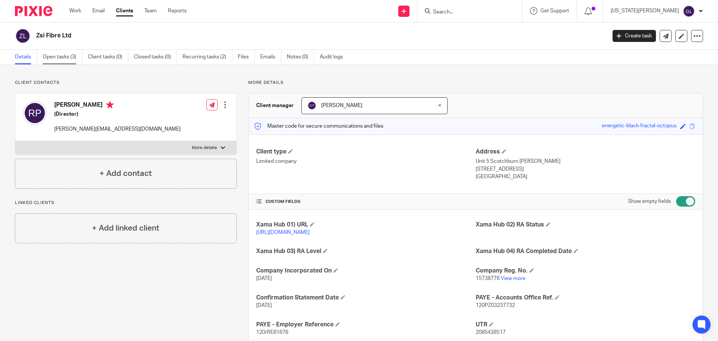
click at [59, 60] on link "Open tasks (3)" at bounding box center [63, 57] width 40 height 15
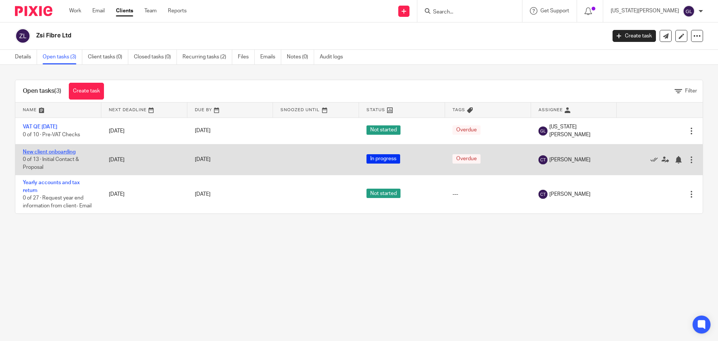
click at [58, 152] on link "New client onboarding" at bounding box center [49, 151] width 53 height 5
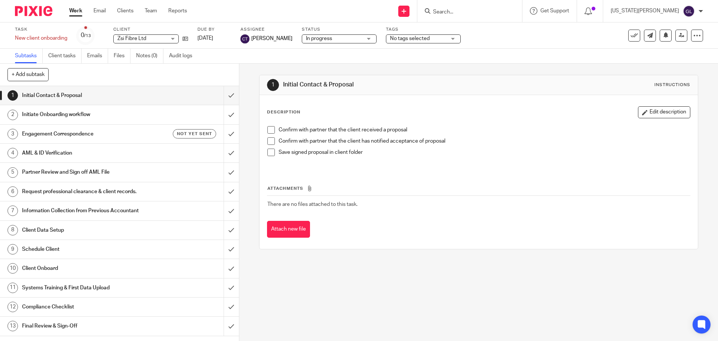
click at [106, 119] on h1 "Initiate Onboarding workflow" at bounding box center [86, 114] width 129 height 11
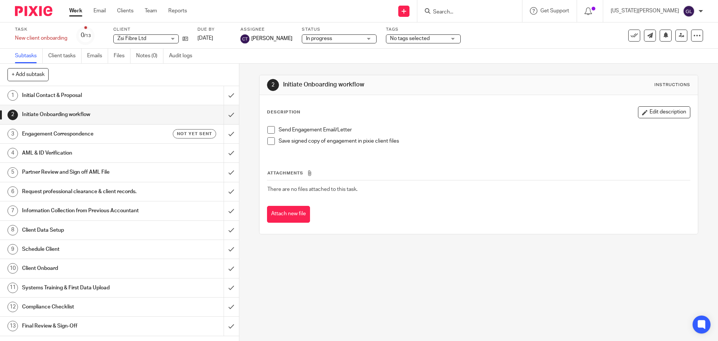
click at [108, 134] on h1 "Engagement Correspondence" at bounding box center [86, 133] width 129 height 11
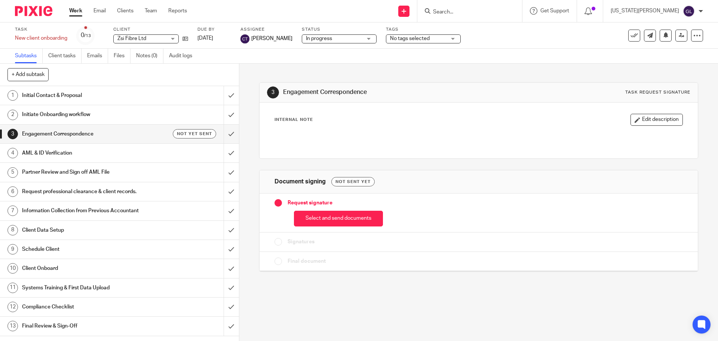
click at [103, 156] on h1 "AML & ID Verification" at bounding box center [86, 152] width 129 height 11
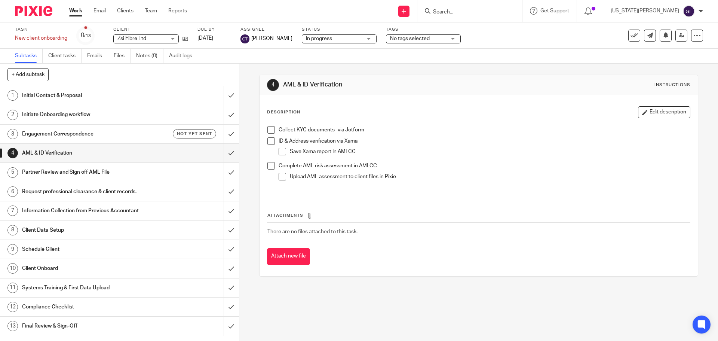
click at [94, 171] on h1 "Partner Review and Sign off AML File" at bounding box center [86, 172] width 129 height 11
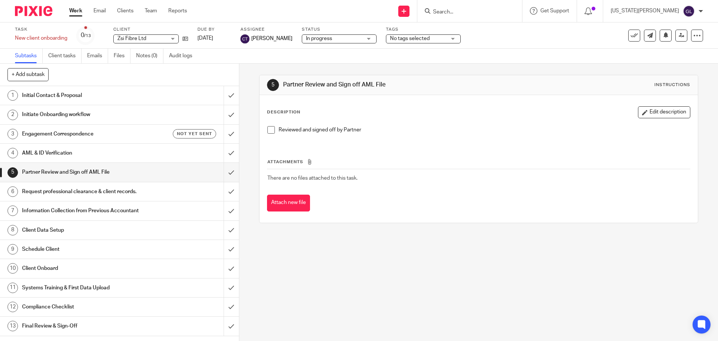
click at [105, 193] on h1 "Request professional clearance & client records." at bounding box center [86, 191] width 129 height 11
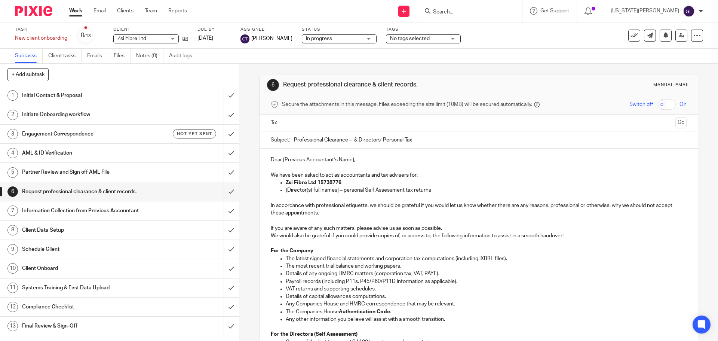
click at [134, 211] on h1 "Information Collection from Previous Accountant" at bounding box center [86, 210] width 129 height 11
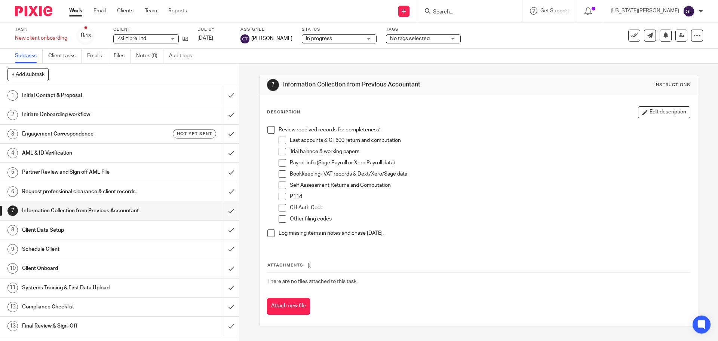
click at [133, 230] on h1 "Client Data Setup" at bounding box center [86, 230] width 129 height 11
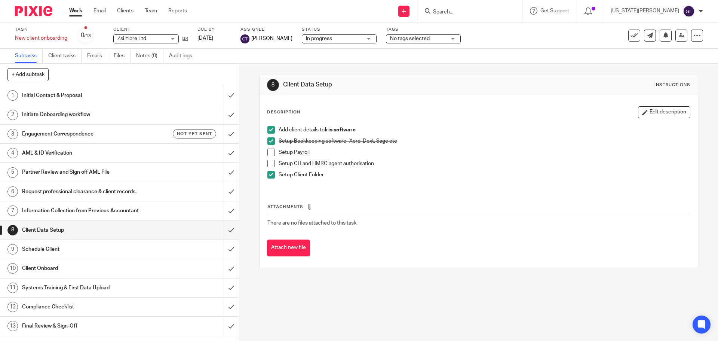
click at [109, 248] on h1 "Schedule Client" at bounding box center [86, 249] width 129 height 11
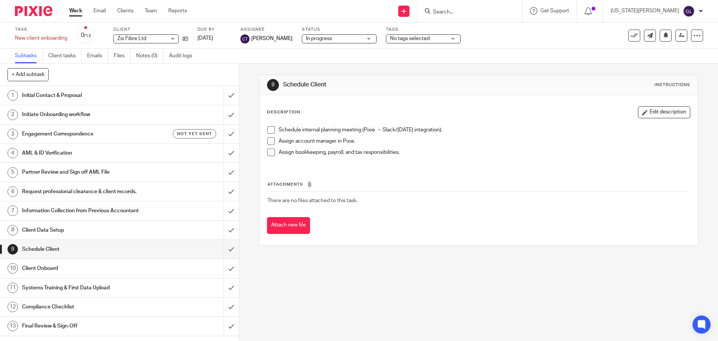
click at [268, 145] on li "Assign account manager in Pixie." at bounding box center [479, 142] width 422 height 11
click at [268, 143] on span at bounding box center [271, 140] width 7 height 7
click at [64, 132] on h1 "Engagement Correspondence" at bounding box center [86, 133] width 129 height 11
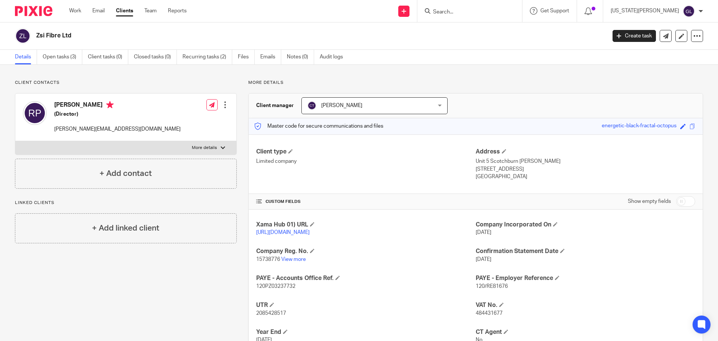
click at [221, 147] on div at bounding box center [223, 148] width 4 height 4
click at [15, 141] on input "More details" at bounding box center [15, 141] width 0 height 0
checkbox input "true"
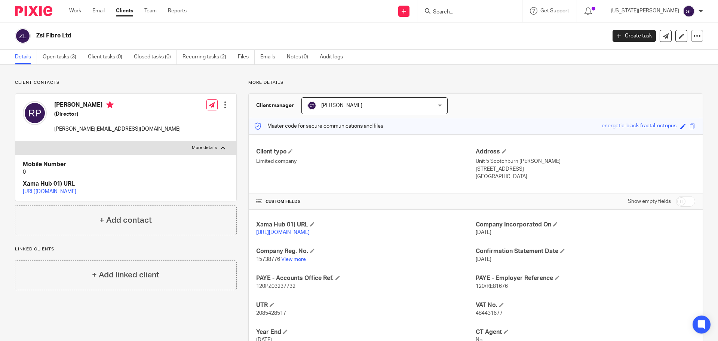
click at [222, 106] on div at bounding box center [225, 104] width 7 height 7
click at [679, 35] on icon at bounding box center [682, 36] width 6 height 6
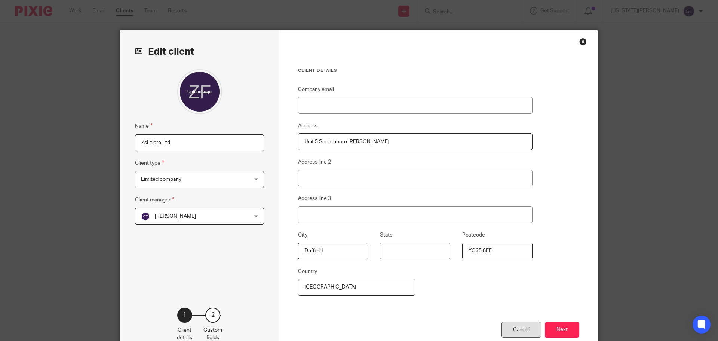
click at [517, 331] on div "Cancel" at bounding box center [522, 330] width 40 height 16
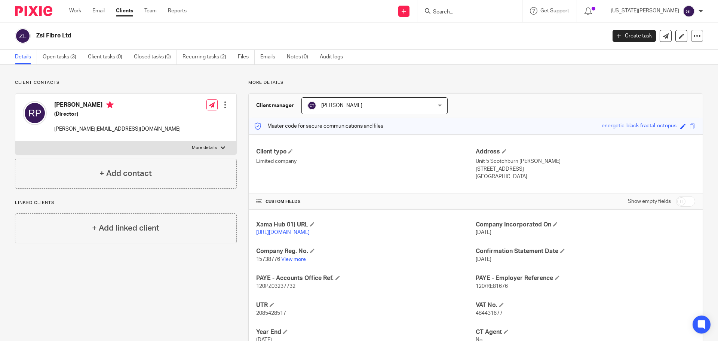
scroll to position [75, 0]
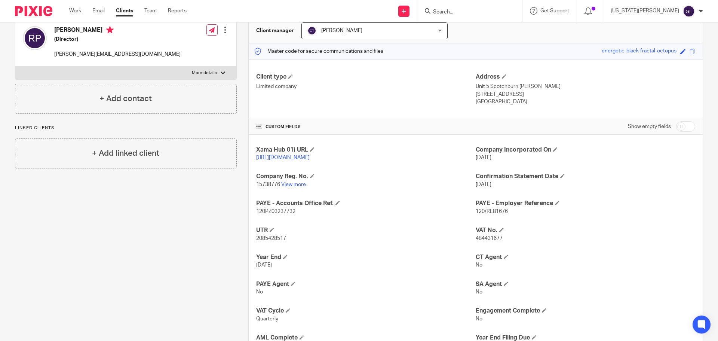
click at [125, 244] on div "Client contacts Rachelle Parker (Director) rachelle@zsifibreltd.com Edit contac…" at bounding box center [120, 239] width 234 height 468
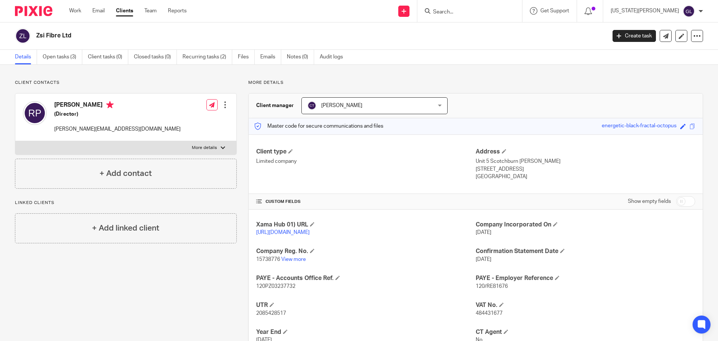
click at [222, 106] on div at bounding box center [225, 104] width 7 height 7
click at [178, 121] on link "Edit contact" at bounding box center [189, 121] width 71 height 11
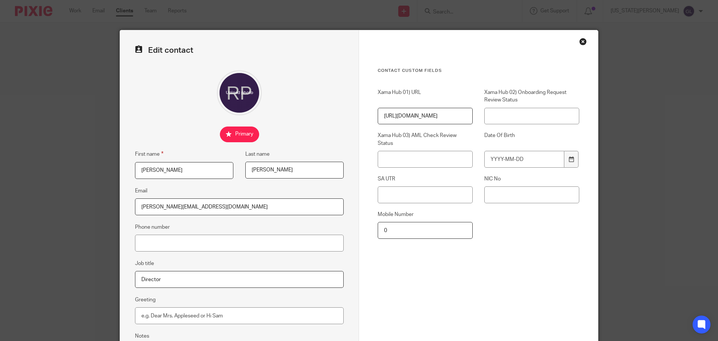
click at [417, 263] on div "Contact Custom fields Xama Hub 01) URL [URL][DOMAIN_NAME] Xama Hub 02) Onboardi…" at bounding box center [479, 185] width 202 height 235
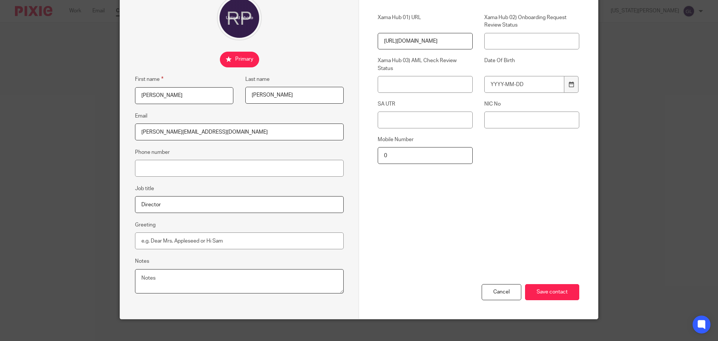
click at [169, 279] on textarea "Notes" at bounding box center [239, 281] width 209 height 25
click at [513, 295] on div "Cancel" at bounding box center [502, 292] width 40 height 16
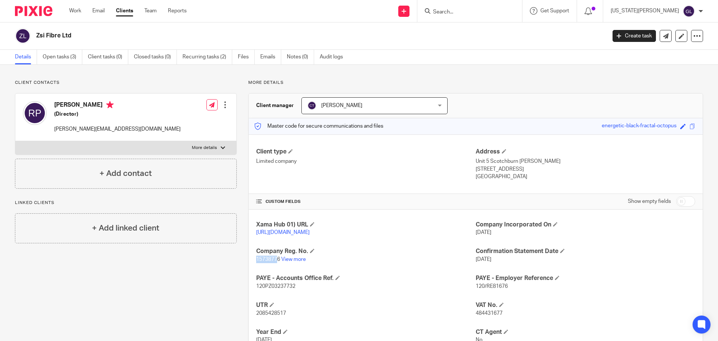
drag, startPoint x: 277, startPoint y: 268, endPoint x: 250, endPoint y: 266, distance: 27.8
click at [250, 266] on div "Xama Hub 01) URL https://platform.xamatech.com/portal/crm/clients/df8293c0-a81d…" at bounding box center [476, 336] width 454 height 253
click at [256, 262] on span "15738776" at bounding box center [268, 259] width 24 height 5
drag, startPoint x: 254, startPoint y: 267, endPoint x: 278, endPoint y: 268, distance: 23.6
click at [278, 262] on span "15738776" at bounding box center [268, 259] width 24 height 5
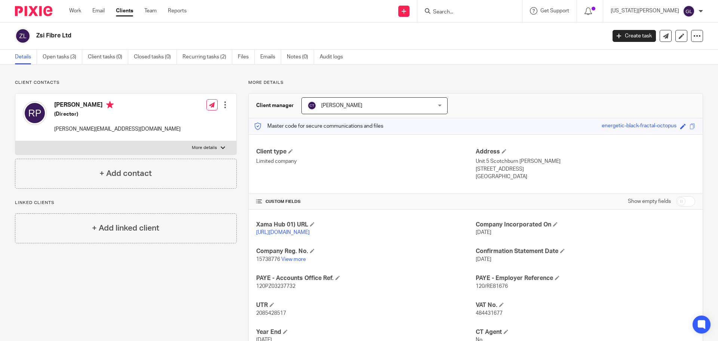
drag, startPoint x: 390, startPoint y: 271, endPoint x: 391, endPoint y: 266, distance: 4.4
click at [390, 263] on p "15738776 View more" at bounding box center [366, 259] width 220 height 7
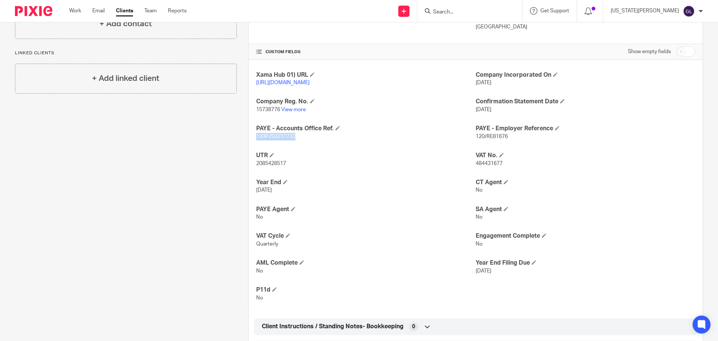
drag, startPoint x: 297, startPoint y: 143, endPoint x: 241, endPoint y: 145, distance: 55.8
click at [256, 140] on p "120PZ03237732" at bounding box center [366, 136] width 220 height 7
copy span "120PZ03237732"
drag, startPoint x: 504, startPoint y: 144, endPoint x: 471, endPoint y: 143, distance: 33.3
click at [476, 139] on span "120/RE81676" at bounding box center [492, 136] width 32 height 5
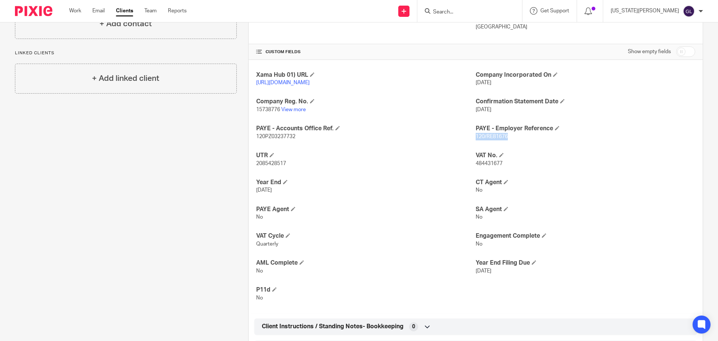
copy span "120/RE81676"
drag, startPoint x: 497, startPoint y: 170, endPoint x: 473, endPoint y: 171, distance: 24.7
click at [476, 167] on p "484431677" at bounding box center [586, 163] width 220 height 7
copy span "484431677"
click at [604, 186] on h4 "CT Agent" at bounding box center [586, 182] width 220 height 8
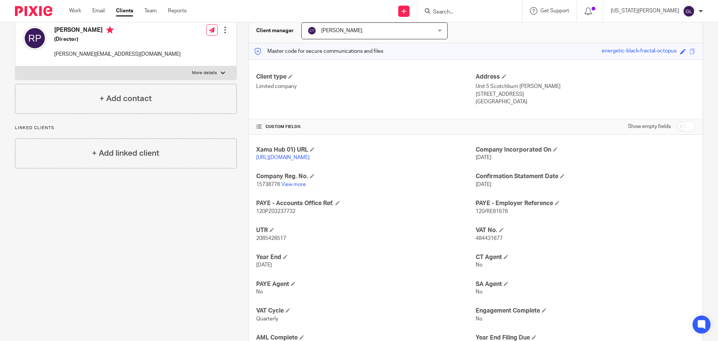
scroll to position [0, 0]
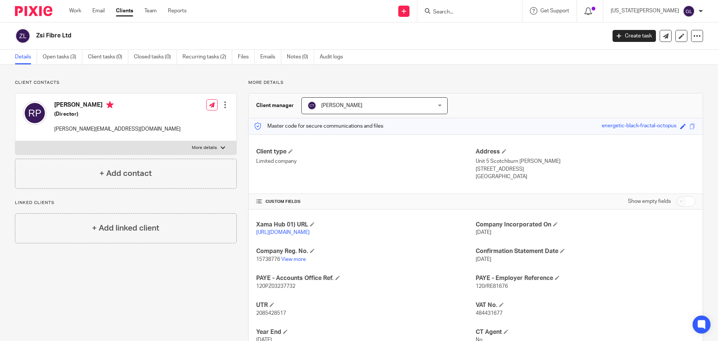
click at [592, 11] on icon at bounding box center [588, 10] width 7 height 7
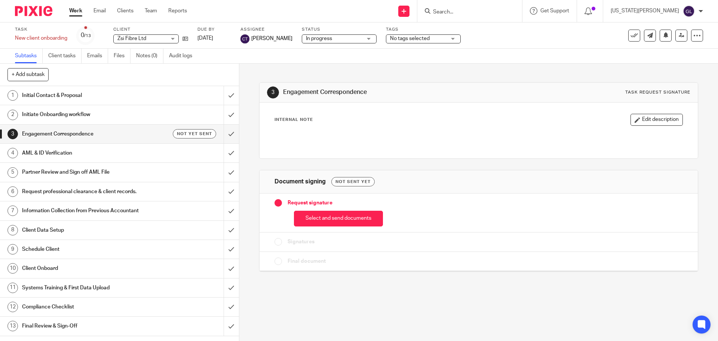
click at [68, 116] on h1 "Initiate Onboarding workflow" at bounding box center [86, 114] width 129 height 11
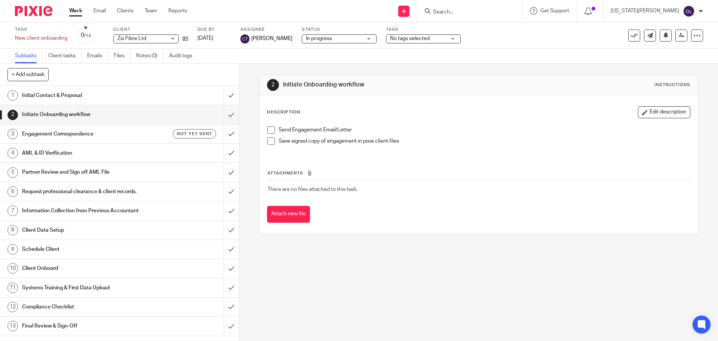
click at [67, 95] on h1 "Initial Contact & Proposal" at bounding box center [86, 95] width 129 height 11
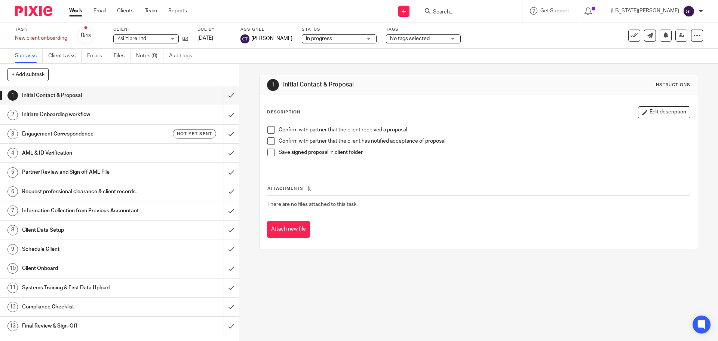
click at [65, 194] on h1 "Request professional clearance & client records." at bounding box center [86, 191] width 129 height 11
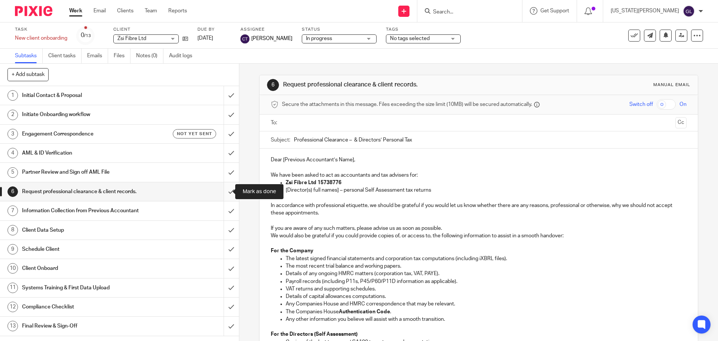
click at [225, 190] on input "submit" at bounding box center [119, 191] width 239 height 19
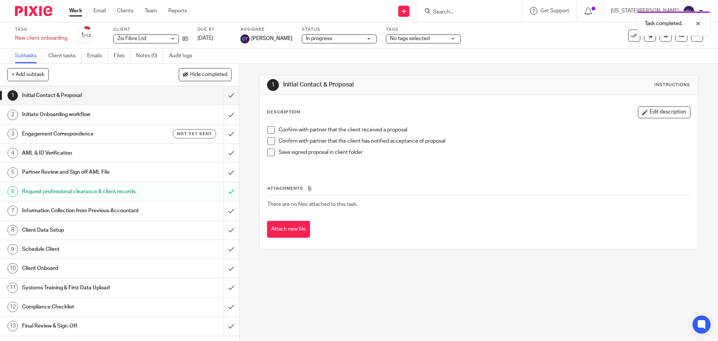
click at [118, 235] on h1 "Client Data Setup" at bounding box center [86, 230] width 129 height 11
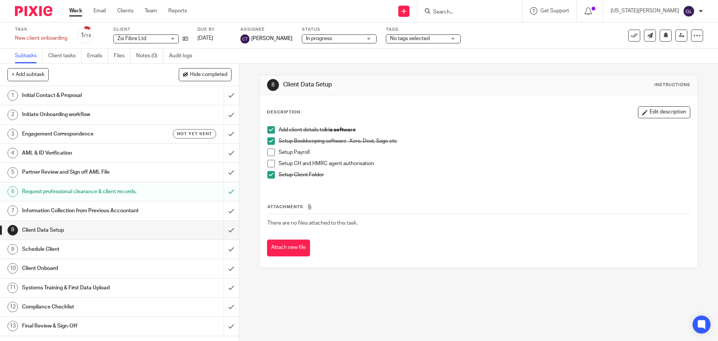
click at [122, 249] on h1 "Schedule Client" at bounding box center [86, 249] width 129 height 11
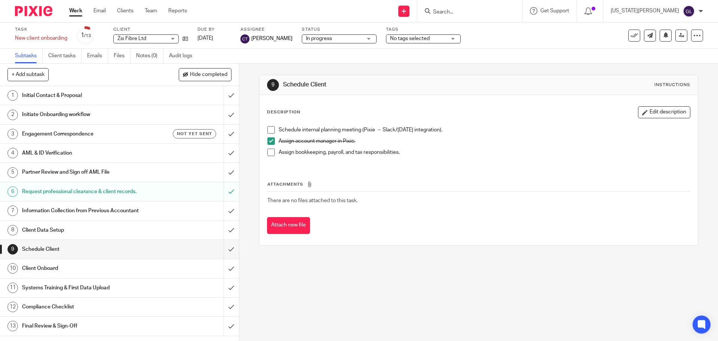
click at [55, 265] on h1 "Client Onboard" at bounding box center [86, 268] width 129 height 11
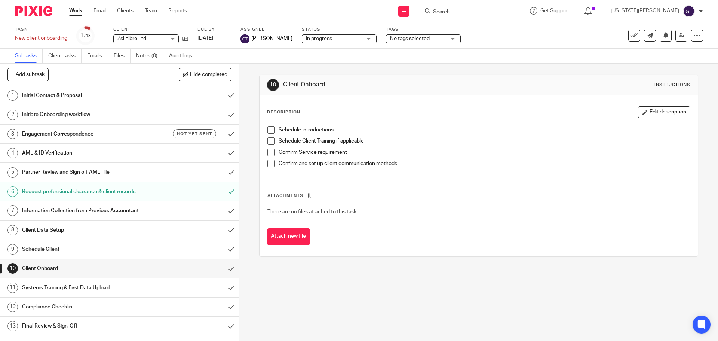
click at [269, 141] on span at bounding box center [271, 140] width 7 height 7
click at [270, 131] on span at bounding box center [271, 129] width 7 height 7
click at [60, 287] on h1 "Systems Training & First Data Upload" at bounding box center [86, 287] width 129 height 11
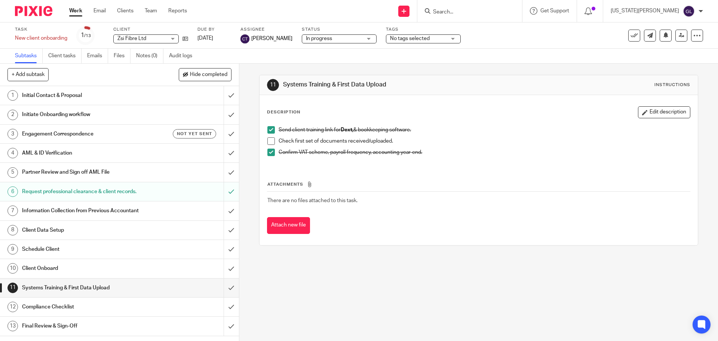
click at [59, 307] on h1 "Compliance Checklist" at bounding box center [86, 306] width 129 height 11
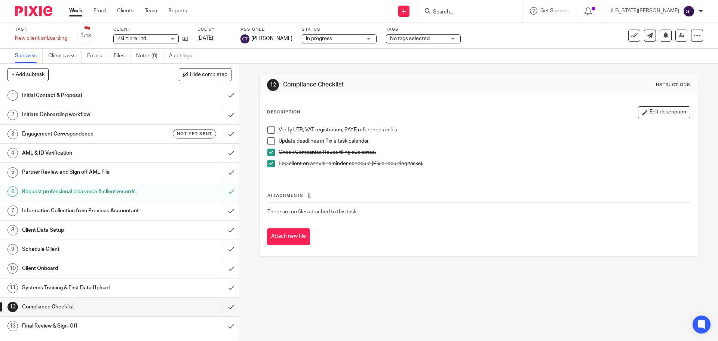
click at [270, 140] on span at bounding box center [271, 140] width 7 height 7
click at [60, 322] on h1 "Final Review & Sign-Off" at bounding box center [86, 325] width 129 height 11
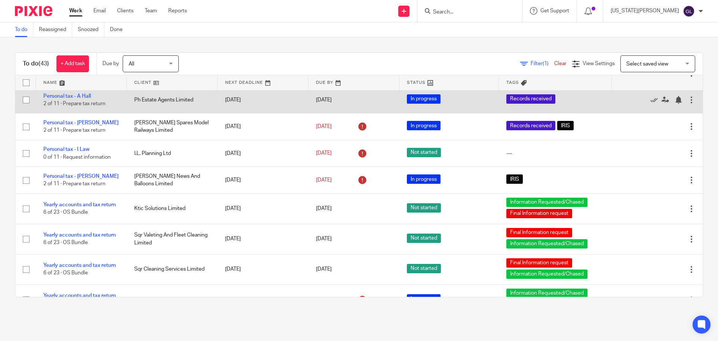
scroll to position [578, 0]
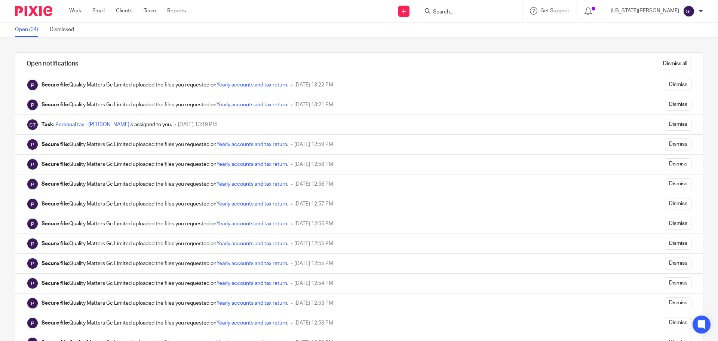
click at [452, 53] on div "Dismiss all" at bounding box center [400, 64] width 606 height 22
click at [457, 44] on div "Open notifications Dismiss all Secure file: Quality Matters Gc Limited uploaded…" at bounding box center [359, 188] width 718 height 303
click at [467, 49] on div "Open notifications Dismiss all Secure file: Quality Matters Gc Limited uploaded…" at bounding box center [359, 188] width 718 height 303
click at [475, 48] on div "Open notifications Dismiss all Secure file: Quality Matters Gc Limited uploaded…" at bounding box center [359, 188] width 718 height 303
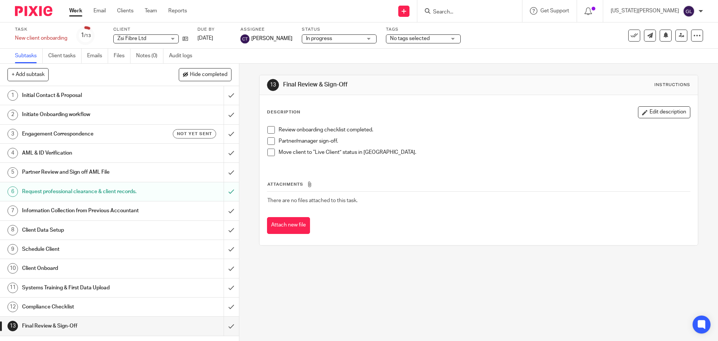
click at [53, 308] on h1 "Compliance Checklist" at bounding box center [86, 306] width 129 height 11
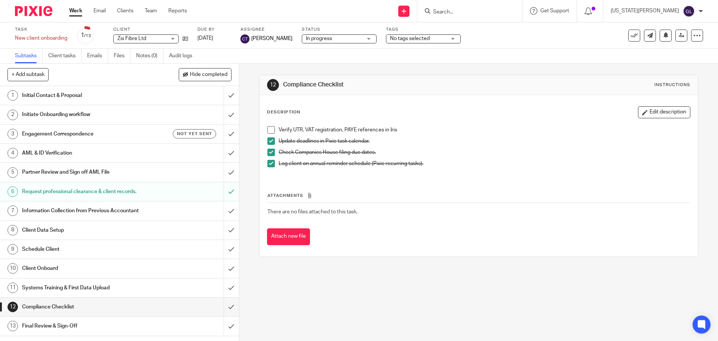
click at [49, 273] on h1 "Client Onboard" at bounding box center [86, 268] width 129 height 11
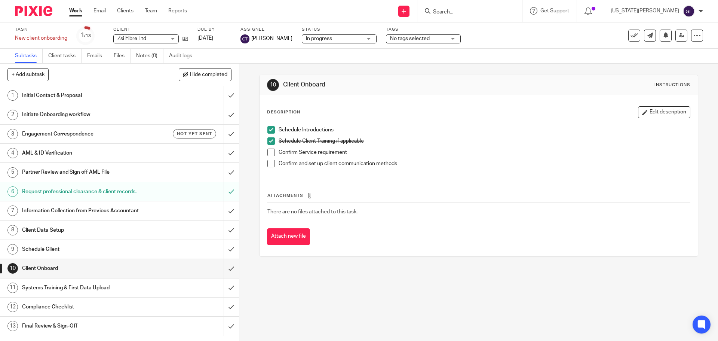
click at [59, 290] on h1 "Systems Training & First Data Upload" at bounding box center [86, 287] width 129 height 11
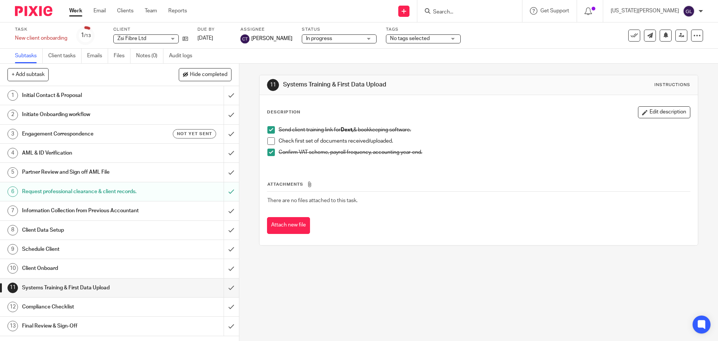
click at [55, 303] on h1 "Compliance Checklist" at bounding box center [86, 306] width 129 height 11
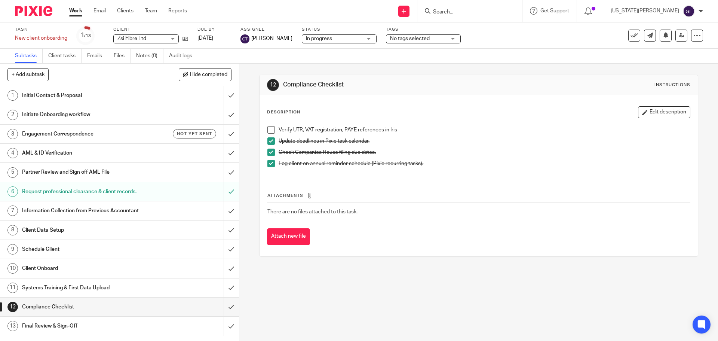
click at [350, 286] on div "12 Compliance Checklist Instructions Description Edit description Verify UTR, V…" at bounding box center [478, 202] width 479 height 277
drag, startPoint x: 481, startPoint y: 9, endPoint x: 483, endPoint y: 13, distance: 4.7
click at [481, 9] on input "Search" at bounding box center [466, 12] width 67 height 7
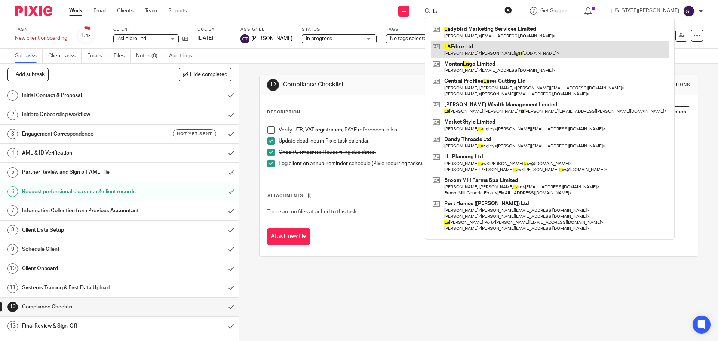
type input "la"
click at [530, 46] on link at bounding box center [550, 49] width 238 height 17
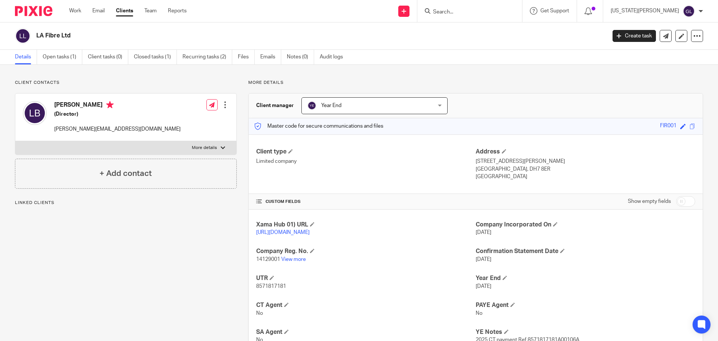
scroll to position [91, 0]
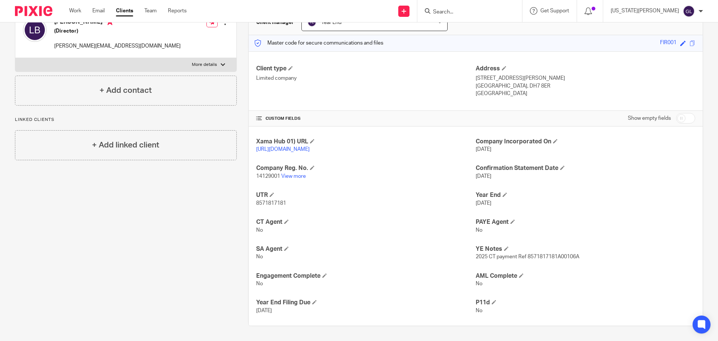
click at [148, 199] on div "Client contacts [PERSON_NAME] (Director) [PERSON_NAME][EMAIL_ADDRESS][DOMAIN_NA…" at bounding box center [120, 161] width 234 height 329
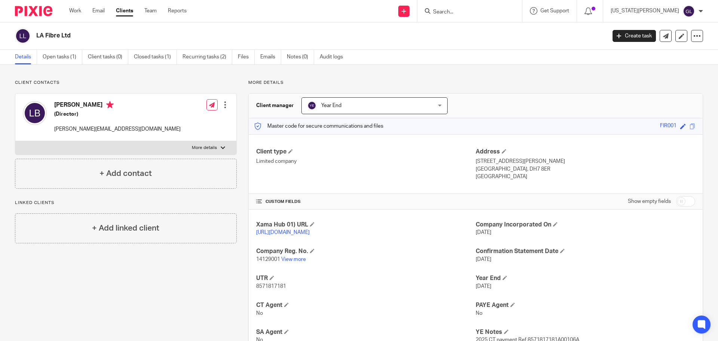
click at [486, 10] on input "Search" at bounding box center [466, 12] width 67 height 7
type input "zsi"
click at [501, 39] on link at bounding box center [497, 32] width 132 height 17
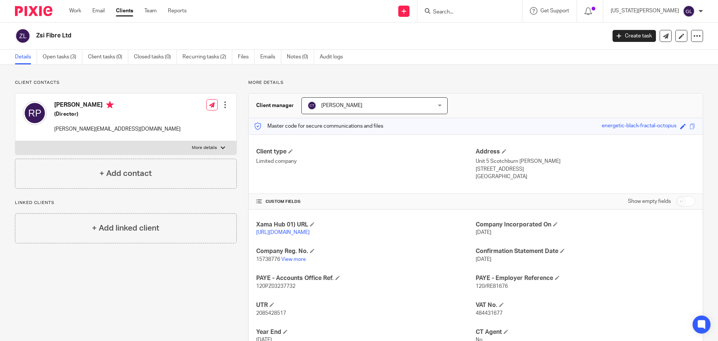
drag, startPoint x: 561, startPoint y: 91, endPoint x: 560, endPoint y: 107, distance: 15.4
click at [561, 91] on div "More details Client manager Clare Thompson Clare Thompson Chevaughn Petterson C…" at bounding box center [470, 314] width 467 height 468
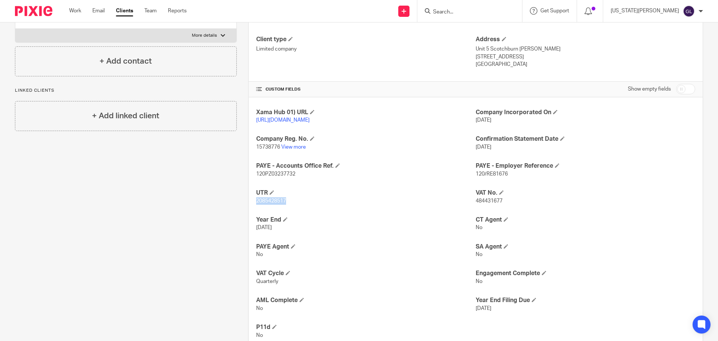
drag, startPoint x: 271, startPoint y: 211, endPoint x: 254, endPoint y: 210, distance: 16.8
click at [256, 204] on span "2085428517" at bounding box center [271, 200] width 30 height 5
copy span "2085428517"
drag, startPoint x: 293, startPoint y: 181, endPoint x: 250, endPoint y: 183, distance: 43.9
click at [250, 183] on div "Xama Hub 01) URL https://platform.xamatech.com/portal/crm/clients/df8293c0-a81d…" at bounding box center [476, 223] width 454 height 253
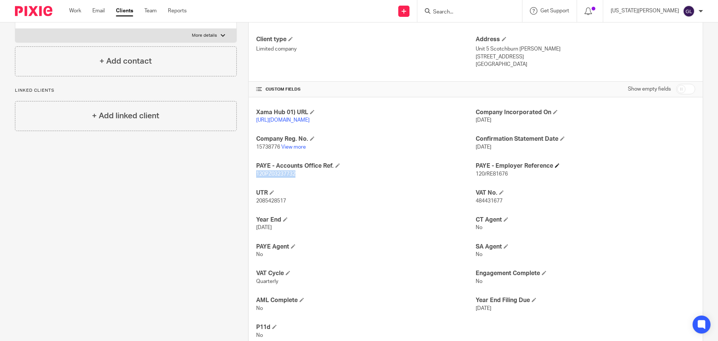
copy span "120PZ03237732"
drag, startPoint x: 506, startPoint y: 181, endPoint x: 473, endPoint y: 183, distance: 33.4
click at [476, 178] on p "120/RE81676" at bounding box center [586, 173] width 220 height 7
copy span "120/RE81676"
click at [279, 205] on p "2085428517" at bounding box center [366, 200] width 220 height 7
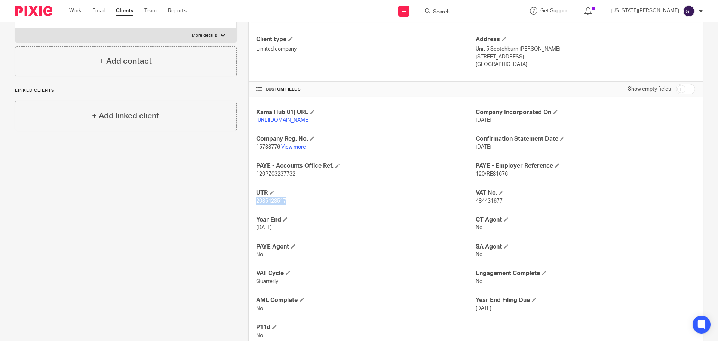
drag, startPoint x: 286, startPoint y: 209, endPoint x: 237, endPoint y: 213, distance: 49.2
click at [237, 213] on div "More details Client manager Clare Thompson Clare Thompson Chevaughn Petterson C…" at bounding box center [470, 201] width 467 height 468
copy span "2085428517"
drag, startPoint x: 252, startPoint y: 155, endPoint x: 279, endPoint y: 155, distance: 26.6
click at [279, 155] on div "Xama Hub 01) URL https://platform.xamatech.com/portal/crm/clients/df8293c0-a81d…" at bounding box center [476, 223] width 454 height 253
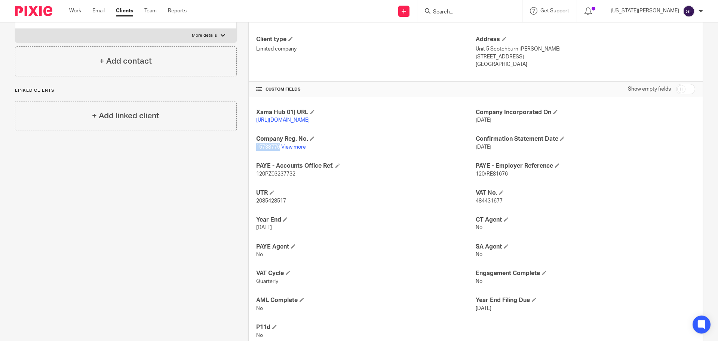
copy span "15738776"
click at [203, 173] on div "Client contacts Rachelle Parker (Director) rachelle@zsifibreltd.com Edit contac…" at bounding box center [120, 201] width 234 height 468
